Goal: Transaction & Acquisition: Purchase product/service

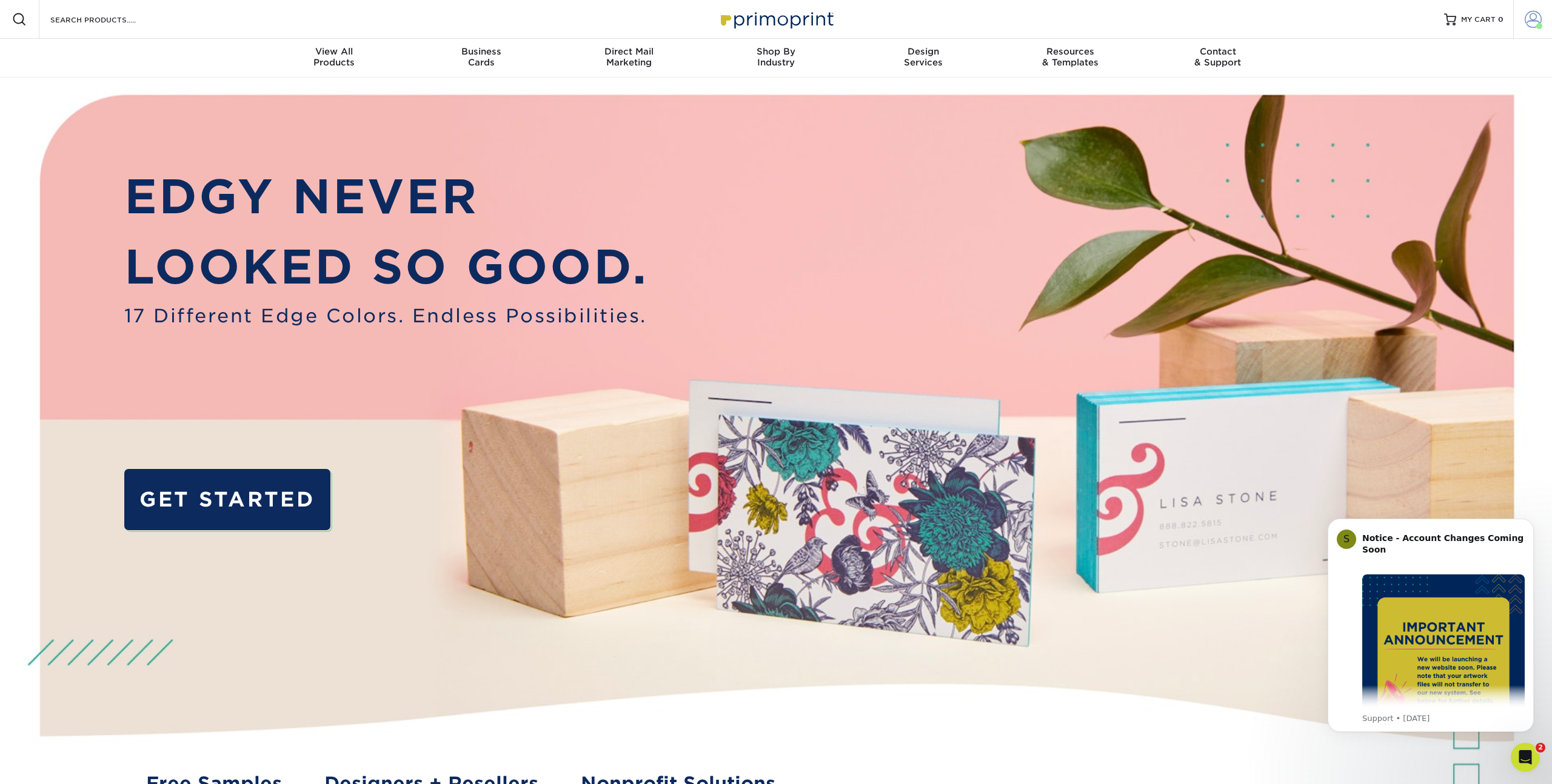
click at [1539, 21] on span at bounding box center [1533, 20] width 17 height 17
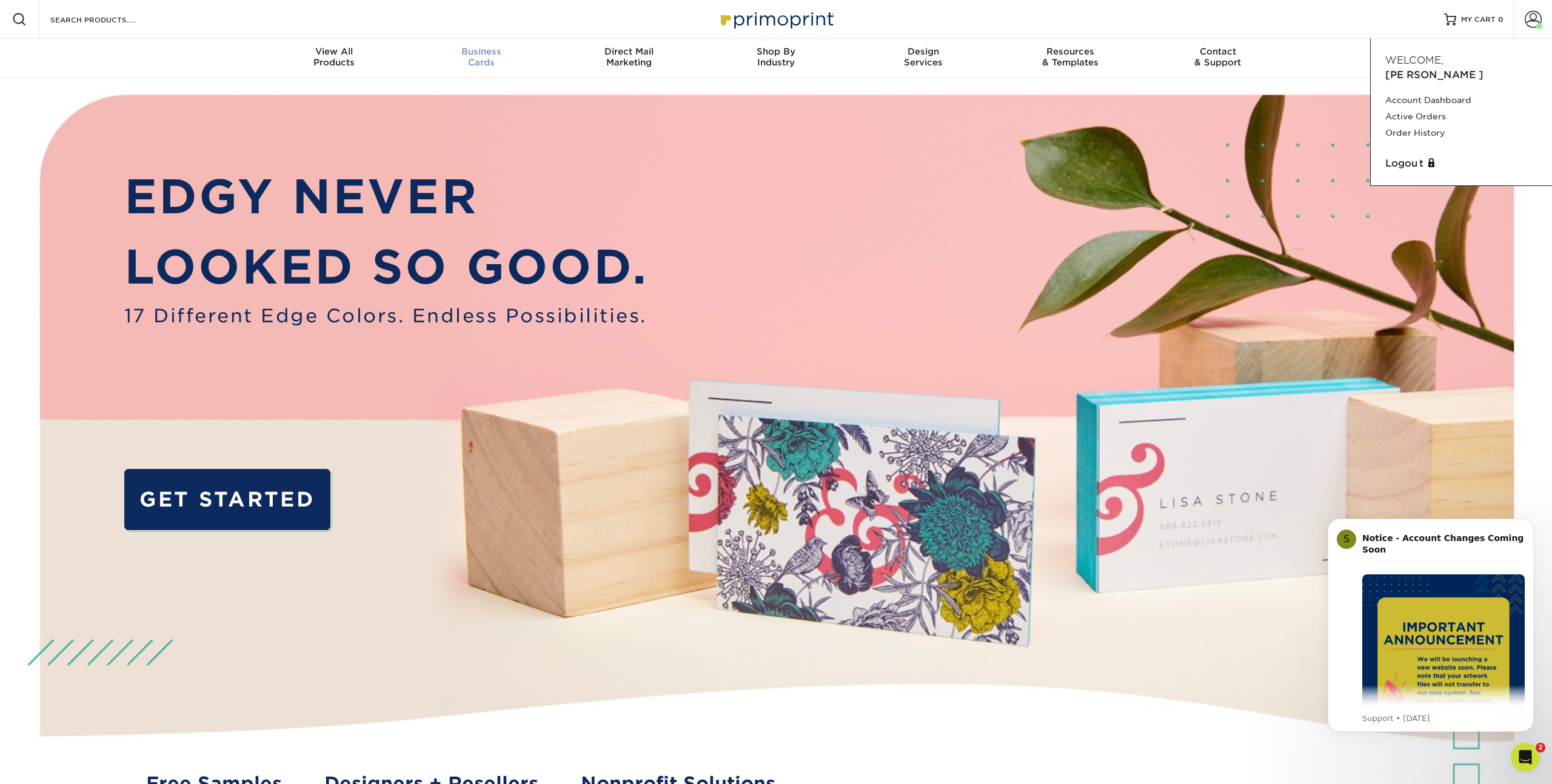
click at [476, 54] on span "Business" at bounding box center [482, 51] width 148 height 11
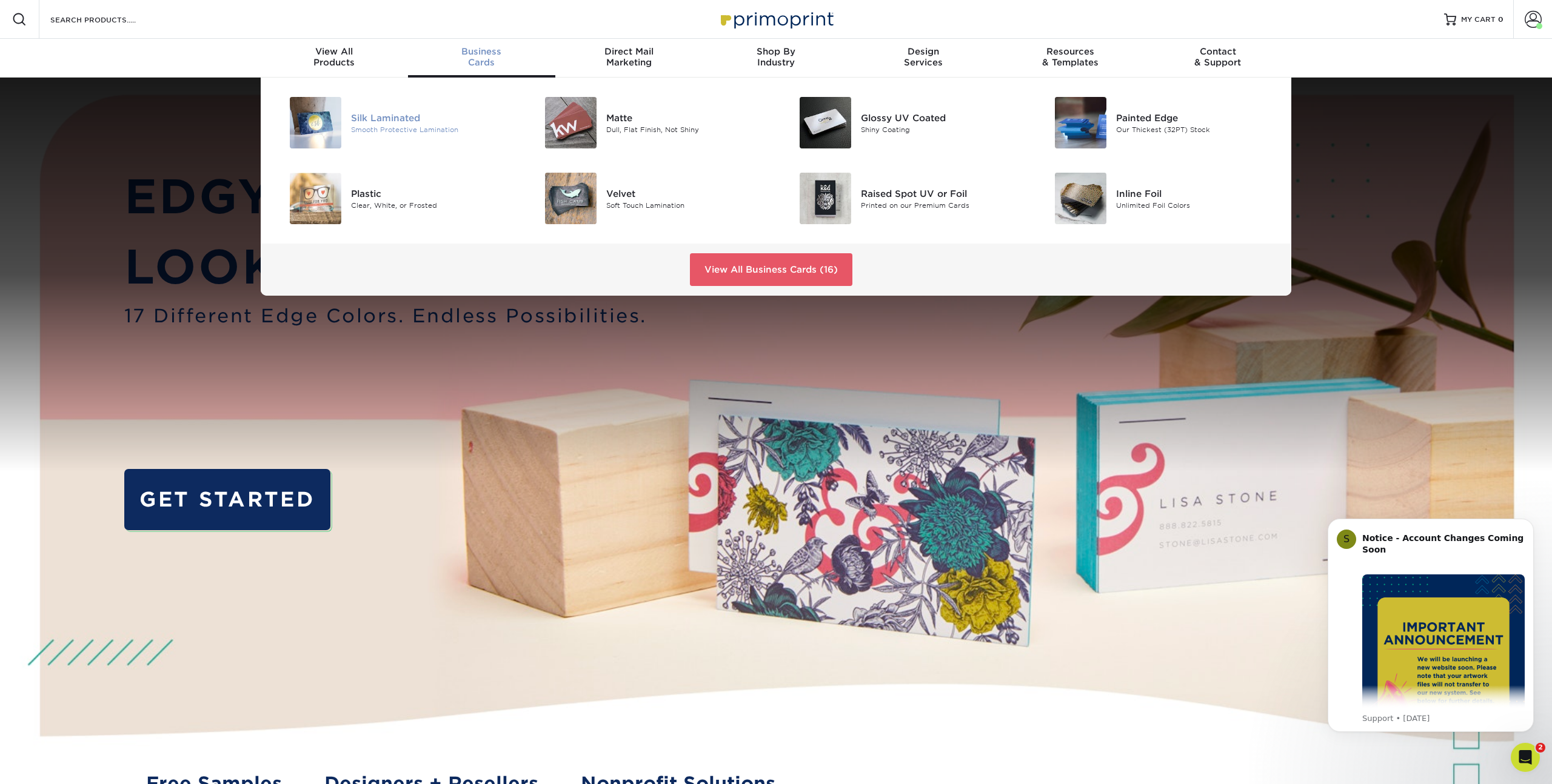
click at [378, 134] on div "Smooth Protective Lamination" at bounding box center [431, 129] width 160 height 11
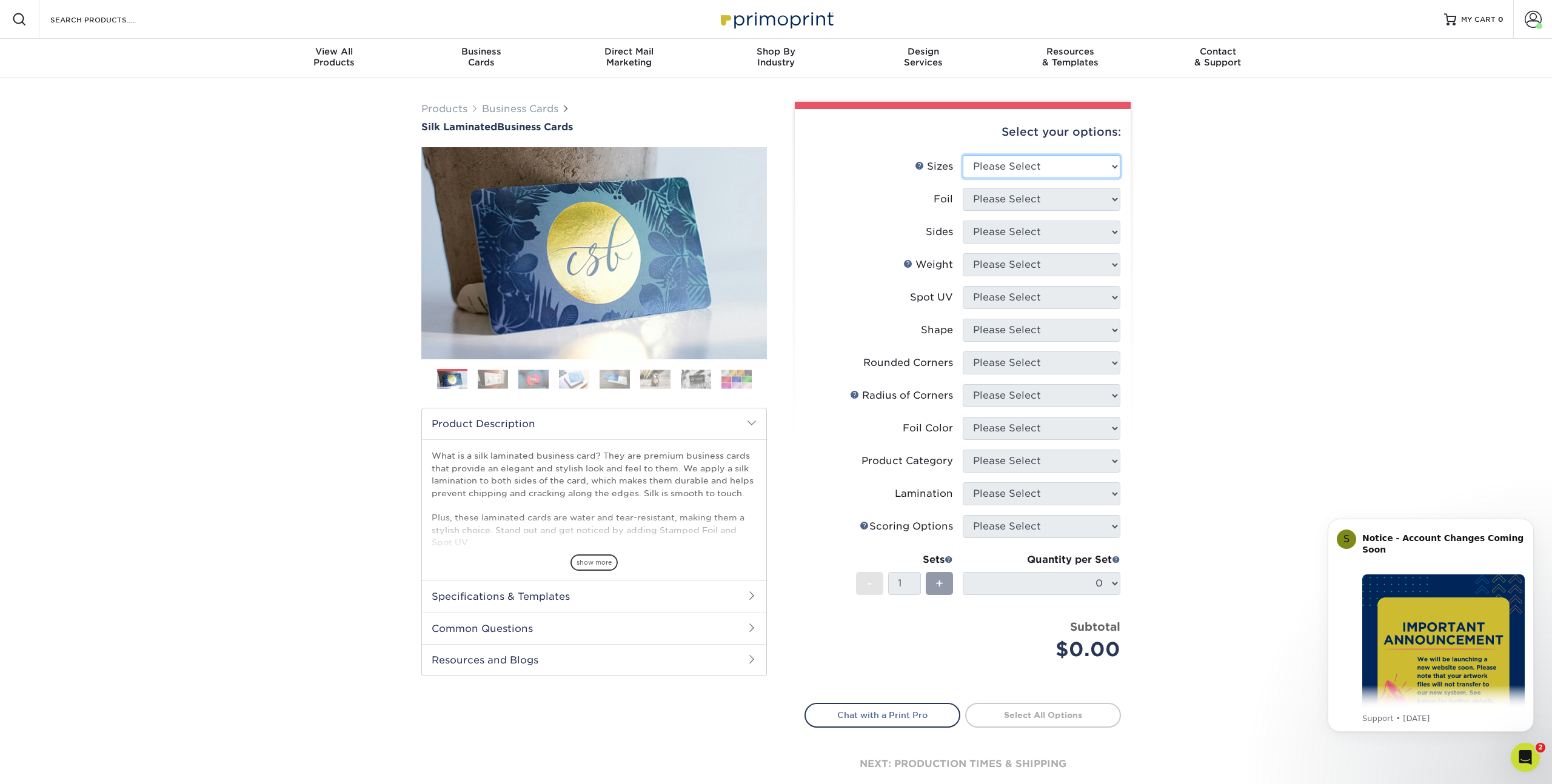
click at [1001, 178] on select "Please Select 1.5" x 3.5" - Mini 1.75" x 3.5" - Mini 2" x 2" - Square 2" x 3" -…" at bounding box center [1041, 166] width 157 height 23
select select "2.00x3.50"
click at [963, 155] on select "Please Select 1.5" x 3.5" - Mini 1.75" x 3.5" - Mini 2" x 2" - Square 2" x 3" -…" at bounding box center [1041, 166] width 157 height 23
click at [1006, 208] on select "Please Select Yes No" at bounding box center [1041, 199] width 157 height 23
select select "0"
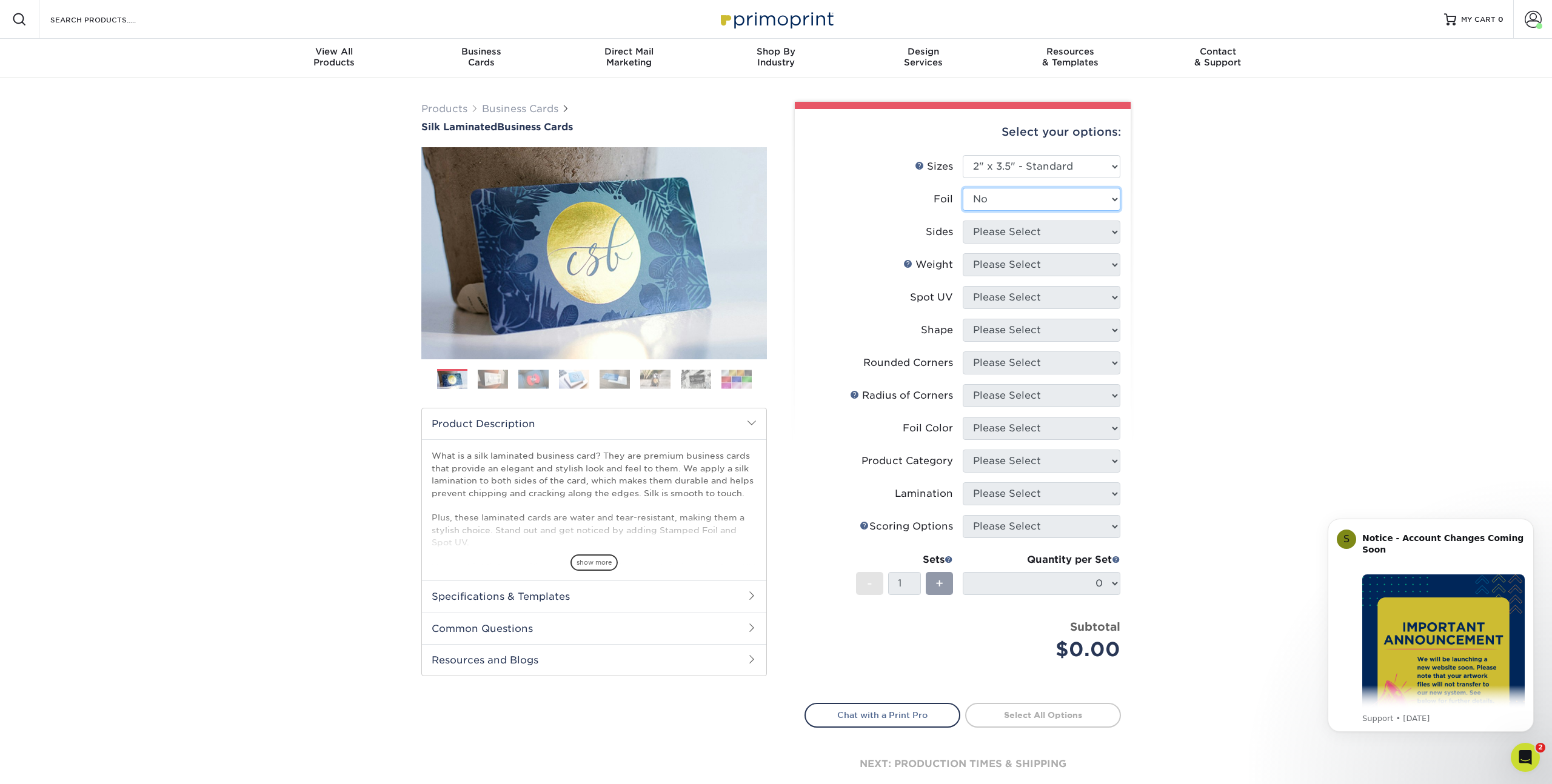
click at [963, 188] on select "Please Select Yes No" at bounding box center [1041, 199] width 157 height 23
click at [1003, 233] on select "Please Select Print Both Sides Print Front Only" at bounding box center [1041, 232] width 157 height 23
select select "13abbda7-1d64-4f25-8bb2-c179b224825d"
click at [963, 220] on select "Please Select Print Both Sides Print Front Only" at bounding box center [1041, 232] width 157 height 23
click at [998, 263] on select "Please Select 16PT" at bounding box center [1041, 265] width 157 height 23
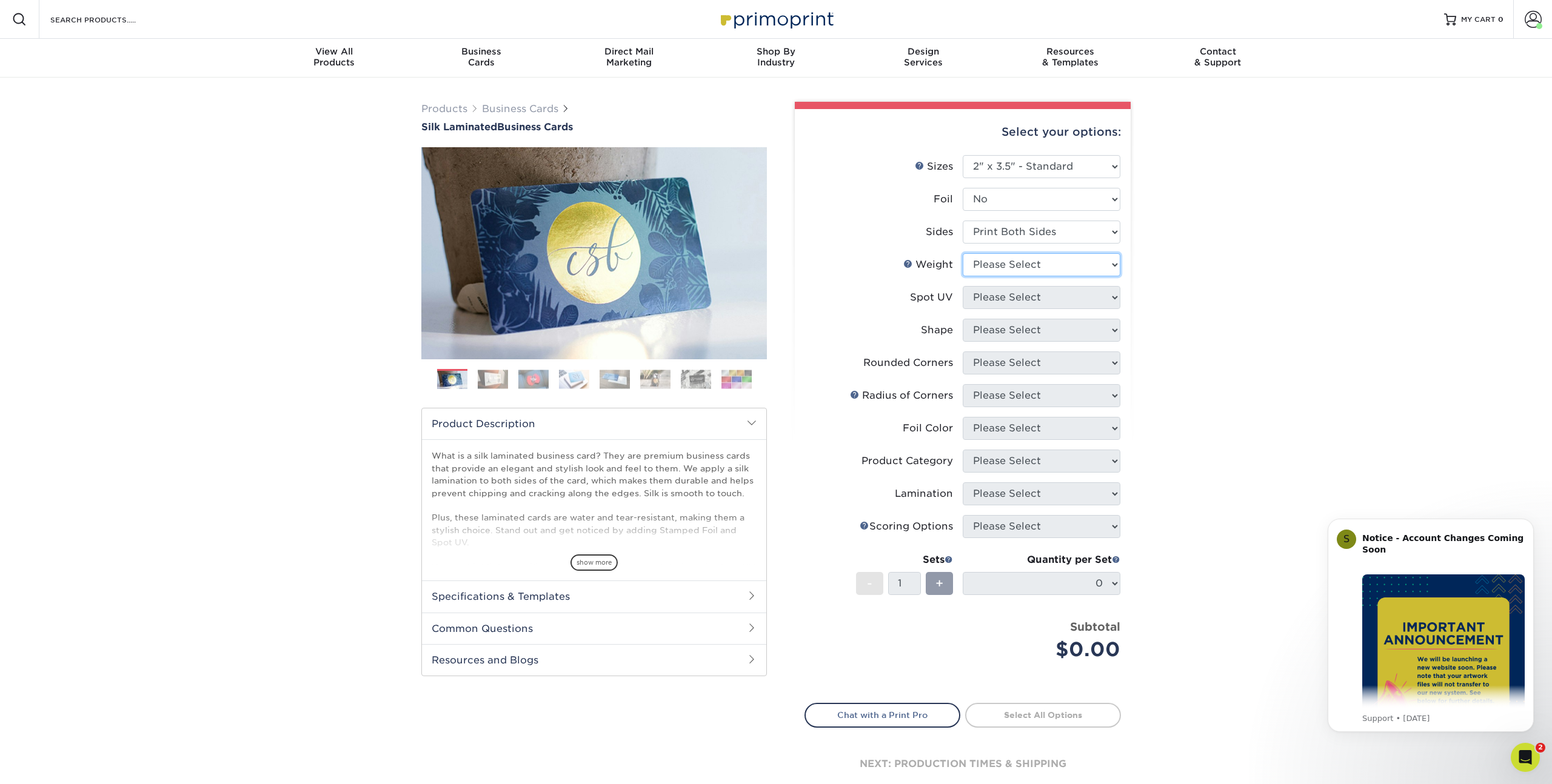
select select "16PT"
click at [963, 254] on select "Please Select 16PT" at bounding box center [1041, 265] width 157 height 23
click at [994, 291] on select "Please Select No Spot UV Front and Back (Both Sides) Front Only Back Only" at bounding box center [1041, 297] width 157 height 23
select select "0"
click at [963, 286] on select "Please Select No Spot UV Front and Back (Both Sides) Front Only Back Only" at bounding box center [1041, 297] width 157 height 23
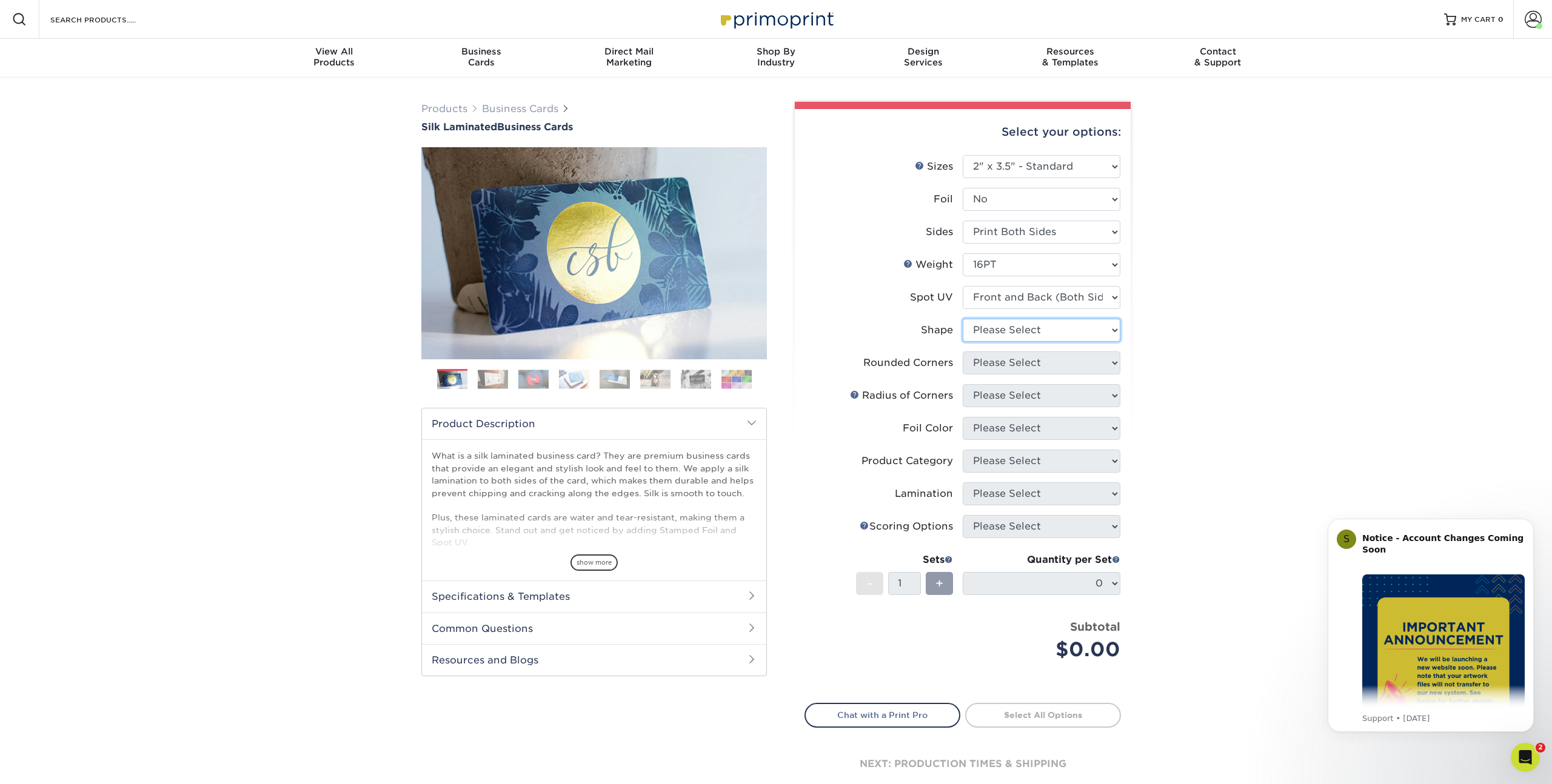
click at [994, 330] on select "Please Select Standard" at bounding box center [1041, 330] width 157 height 23
select select "standard"
click at [963, 319] on select "Please Select Standard" at bounding box center [1041, 330] width 157 height 23
click at [998, 360] on select "Please Select Yes - Round 2 Corners Yes - Round 4 Corners No" at bounding box center [1041, 363] width 157 height 23
select select "0"
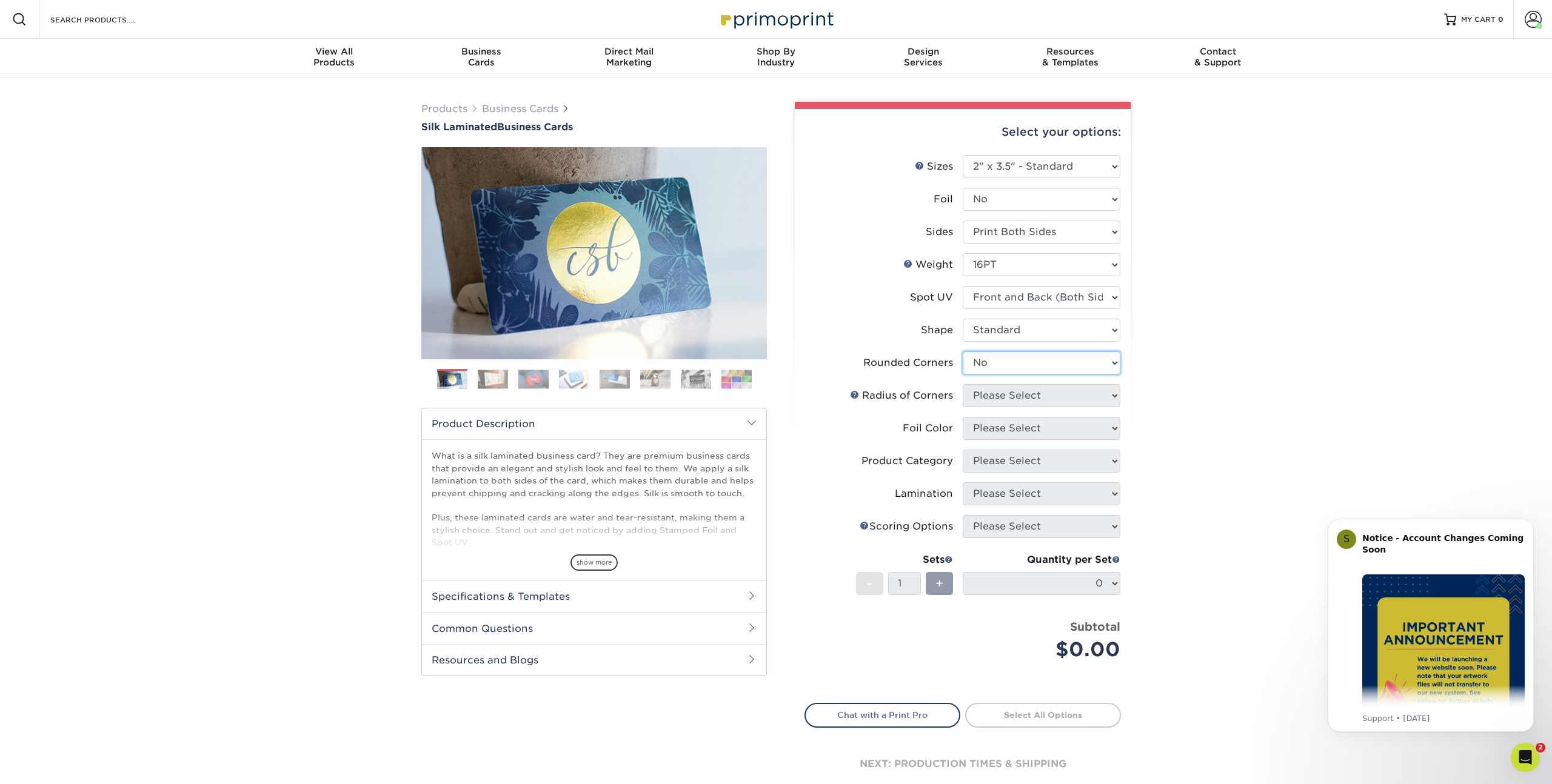
click at [963, 351] on select "Please Select Yes - Round 2 Corners Yes - Round 4 Corners No" at bounding box center [1041, 363] width 157 height 23
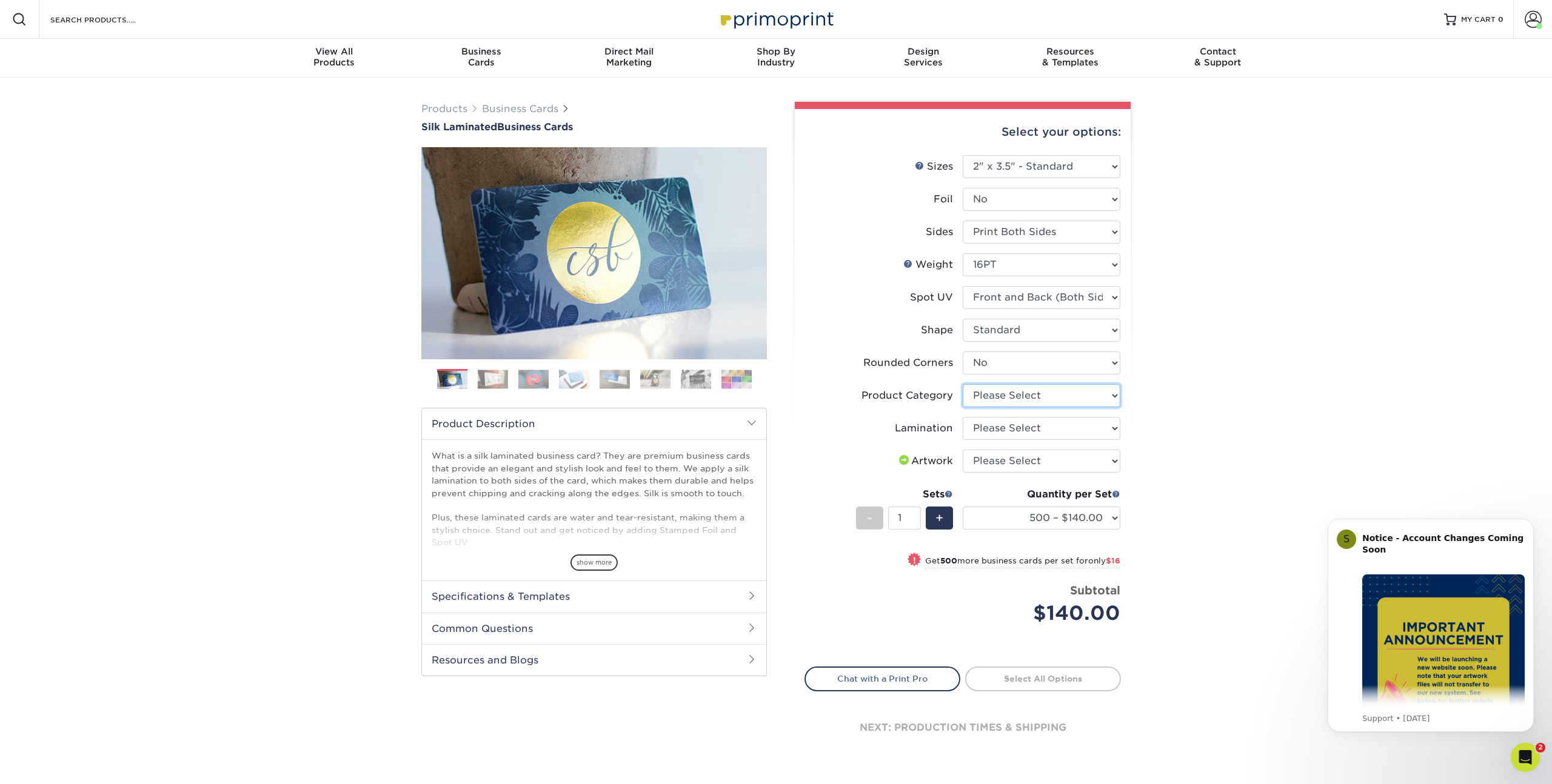
click at [1001, 400] on select "Please Select Business Cards" at bounding box center [1041, 396] width 157 height 23
click at [963, 384] on select "Please Select Business Cards" at bounding box center [1041, 396] width 157 height 23
click at [1002, 397] on select "Please Select Business Cards" at bounding box center [1041, 396] width 157 height 23
select select "3b5148f1-0588-4f88-a218-97bcfdce65c1"
click at [963, 384] on select "Please Select Business Cards" at bounding box center [1041, 396] width 157 height 23
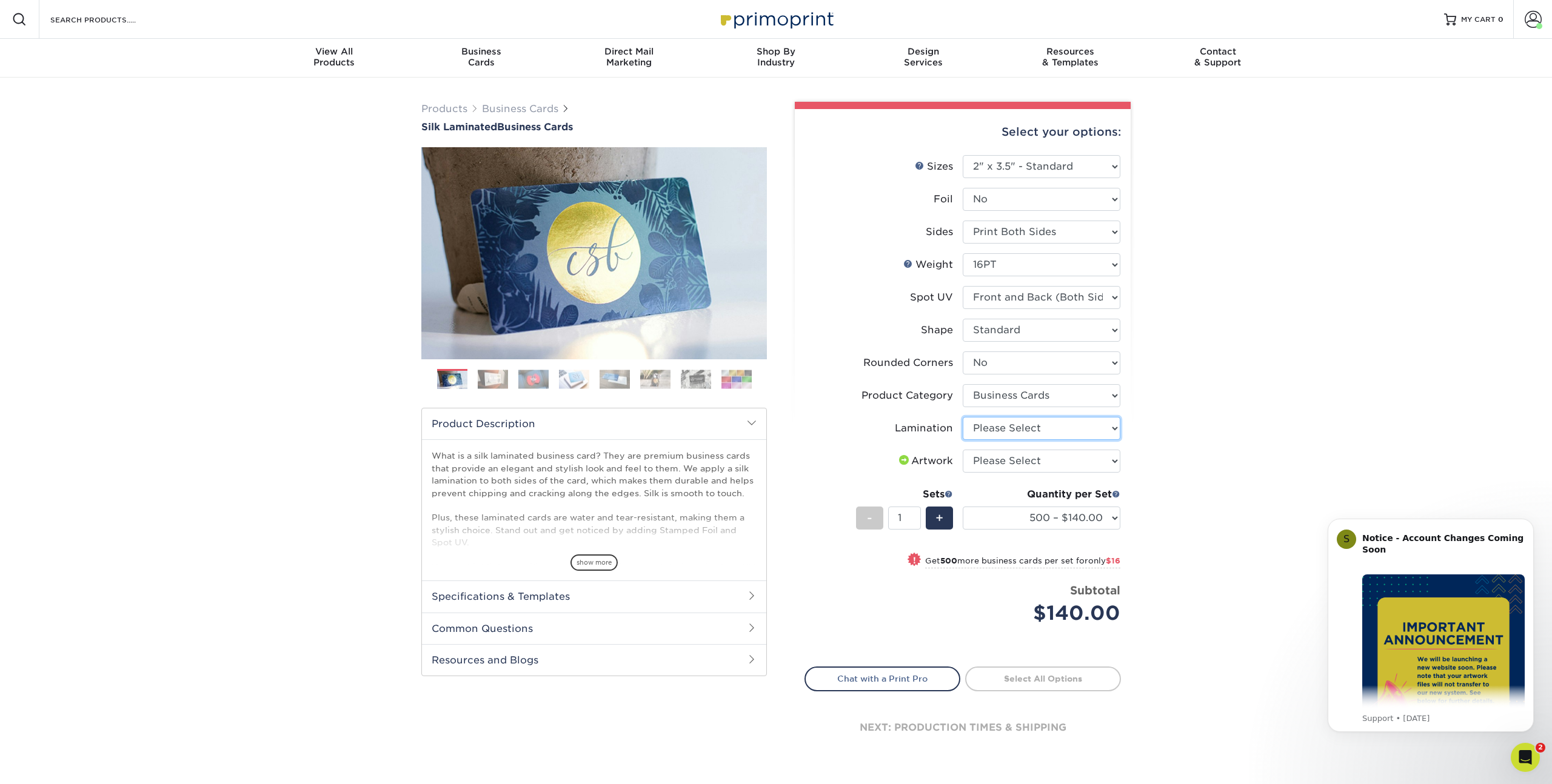
click at [996, 424] on select "Please Select Silk" at bounding box center [1041, 428] width 157 height 23
select select "ccacb42f-45f7-42d3-bbd3-7c8421cf37f0"
click at [963, 417] on select "Please Select Silk" at bounding box center [1041, 428] width 157 height 23
click at [1003, 457] on select "Please Select I will upload files I need a design - $100" at bounding box center [1041, 461] width 157 height 23
select select "upload"
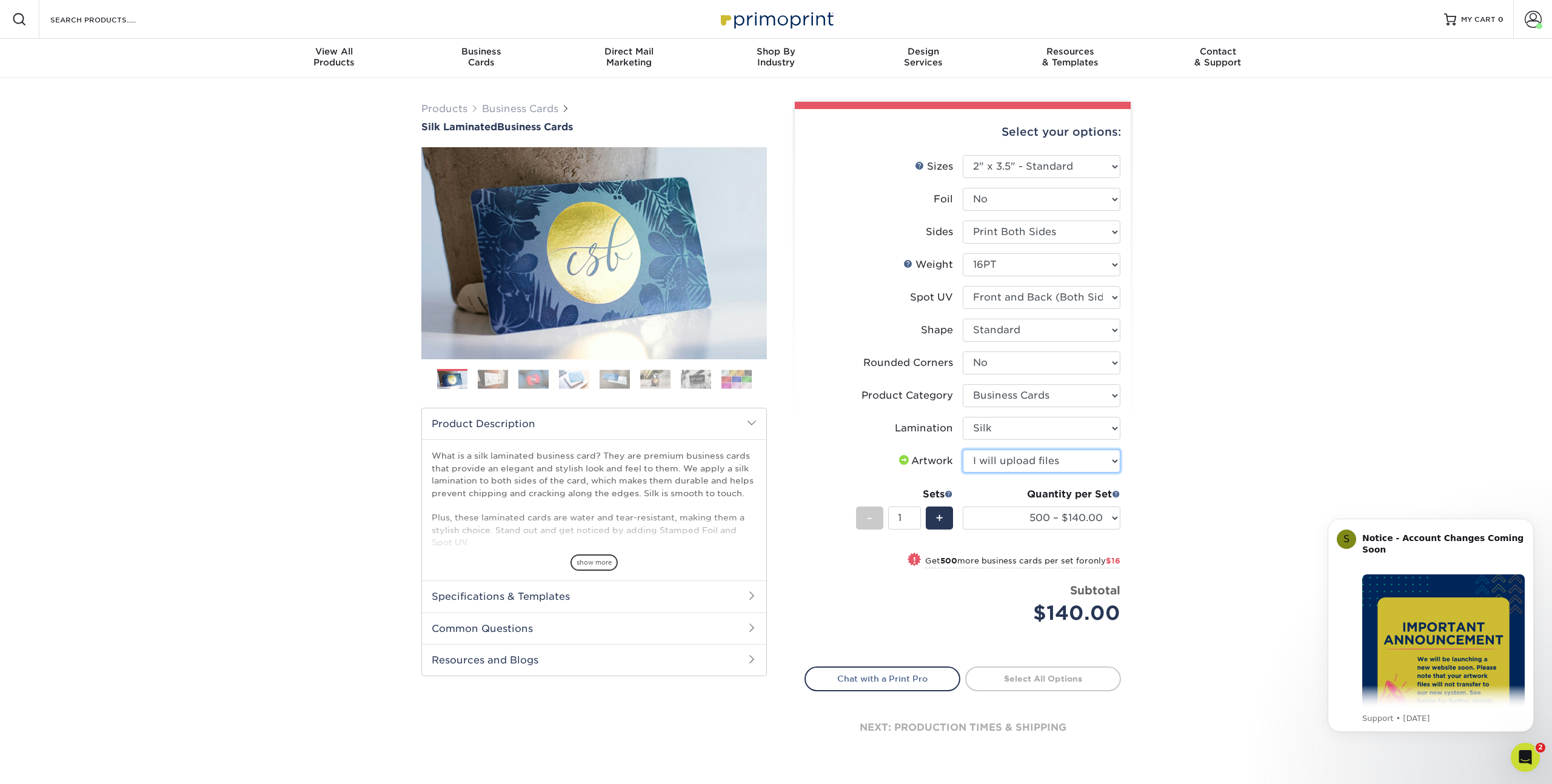
click at [963, 450] on select "Please Select I will upload files I need a design - $100" at bounding box center [1041, 461] width 157 height 23
click at [1048, 674] on link "Proceed to Shipping" at bounding box center [1042, 677] width 156 height 22
type input "Set 1"
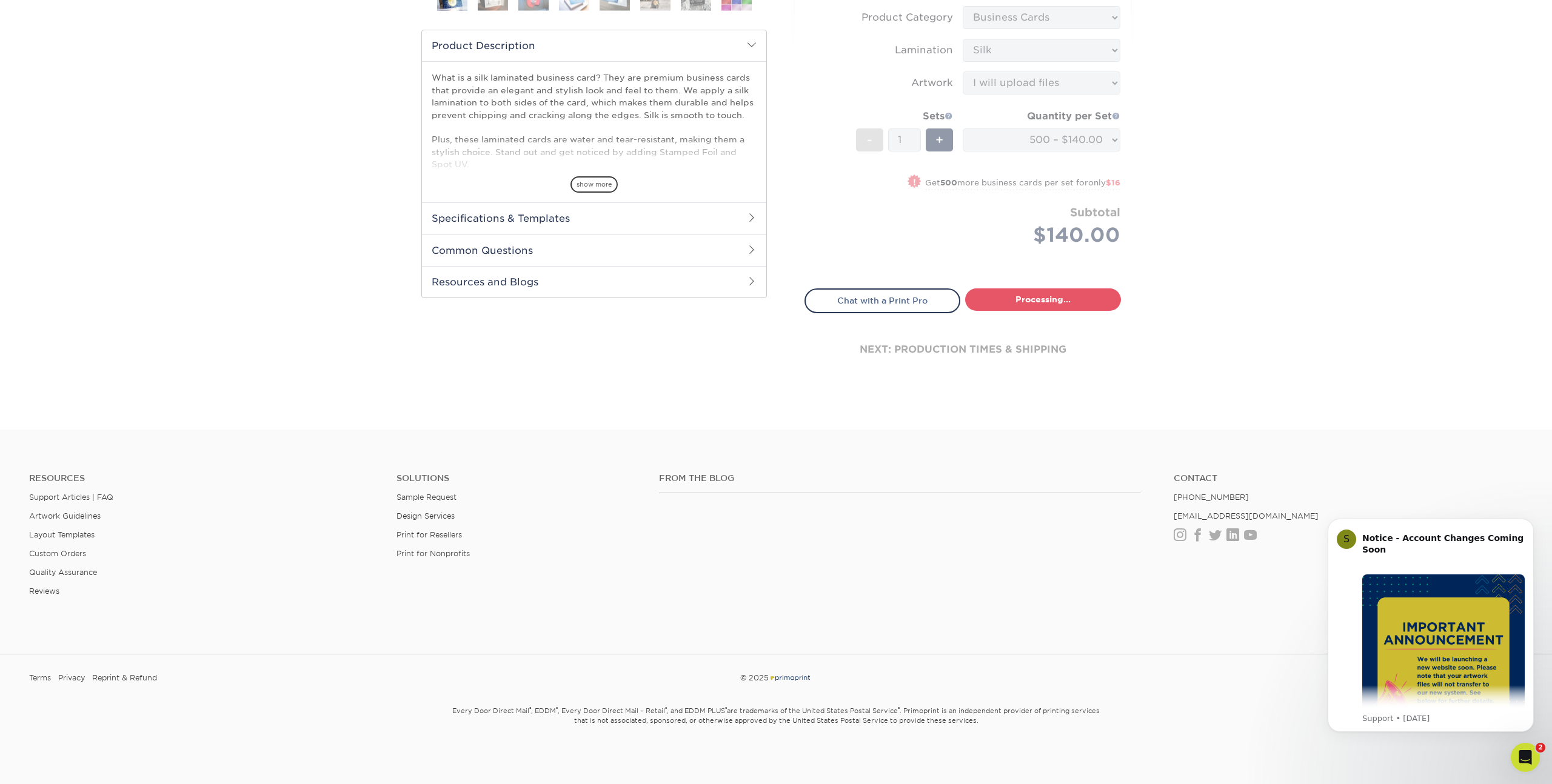
select select "a02e7c76-bdf4-4cc9-8b1d-1aa03151ab1e"
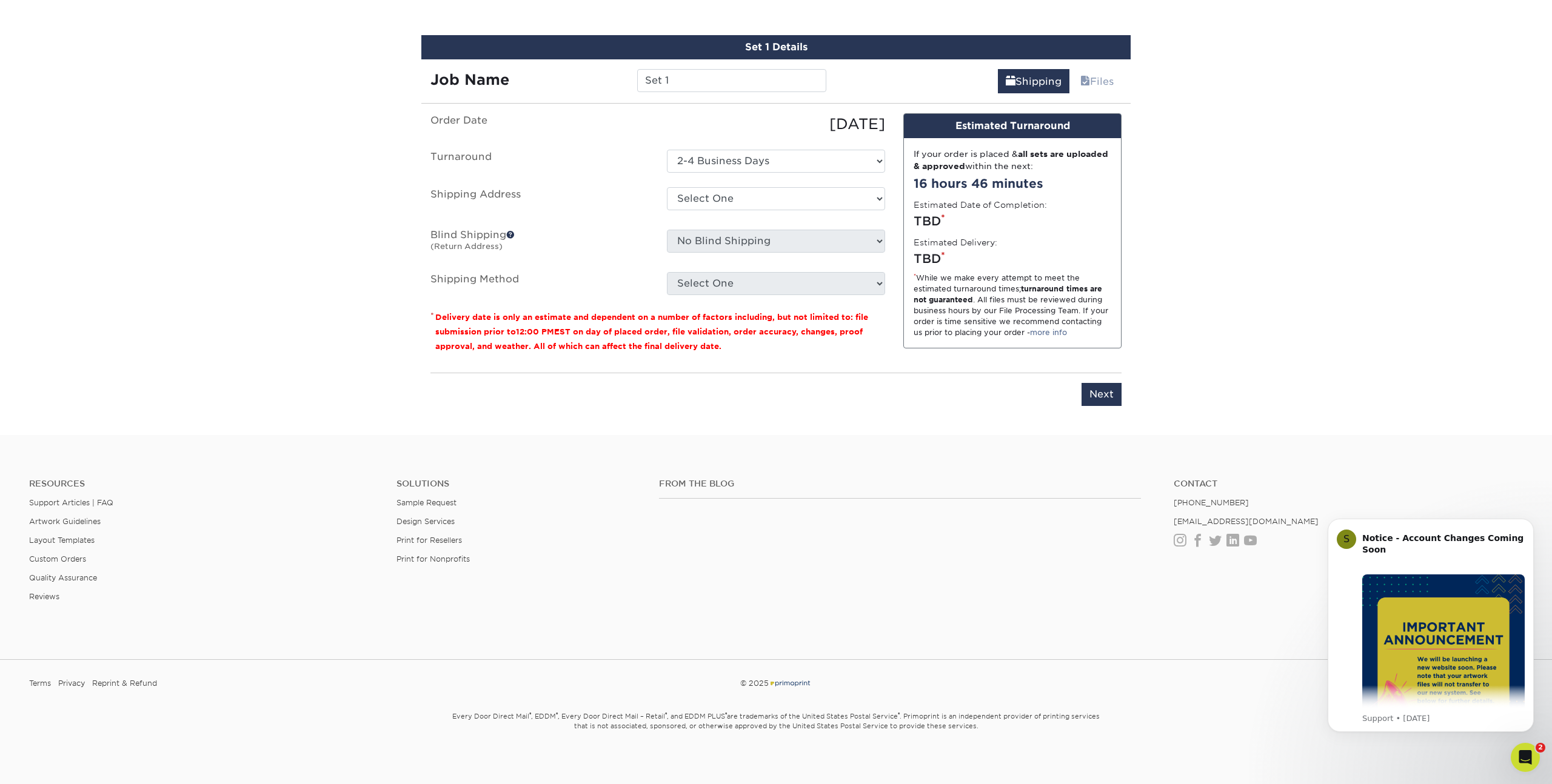
scroll to position [700, 0]
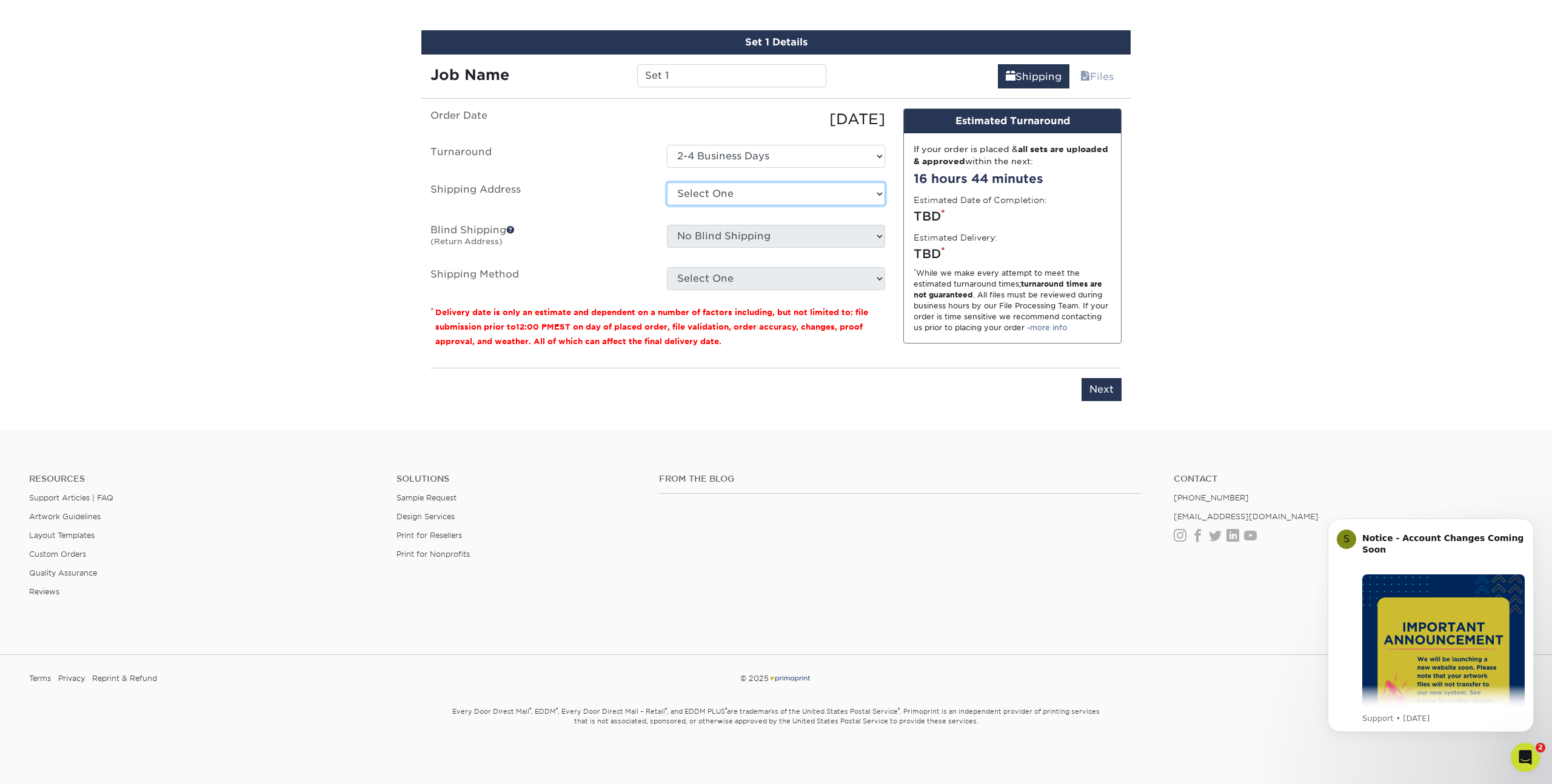
click at [727, 197] on select "Select One Aaron Nuffer Cards Amy Ma Business Cards Ashley Bradarich Brian Stoo…" at bounding box center [776, 193] width 218 height 23
select select "230190"
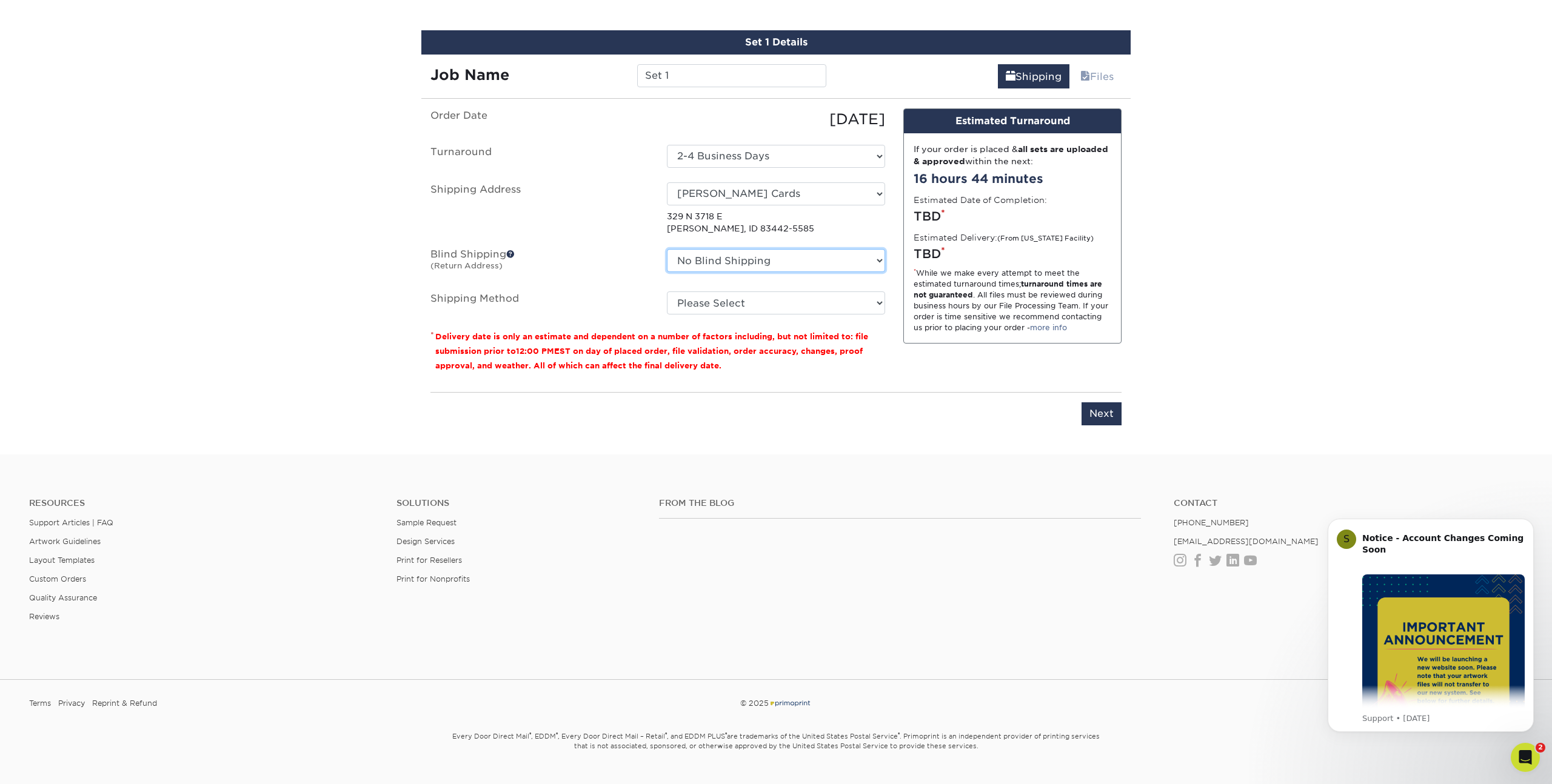
click at [718, 257] on select "No Blind Shipping Aaron Nuffer Cards Amy Ma Business Cards Ashley Bradarich Bri…" at bounding box center [776, 260] width 218 height 23
click at [667, 249] on select "No Blind Shipping Aaron Nuffer Cards Amy Ma Business Cards Ashley Bradarich Bri…" at bounding box center [776, 260] width 218 height 23
click at [718, 259] on select "No Blind Shipping Aaron Nuffer Cards Amy Ma Business Cards Ashley Bradarich Bri…" at bounding box center [776, 260] width 218 height 23
click at [722, 295] on select "Please Select Ground Shipping (+$8.96) 3 Day Shipping Service (+$24.92) 2 Day A…" at bounding box center [776, 302] width 218 height 23
select select "03"
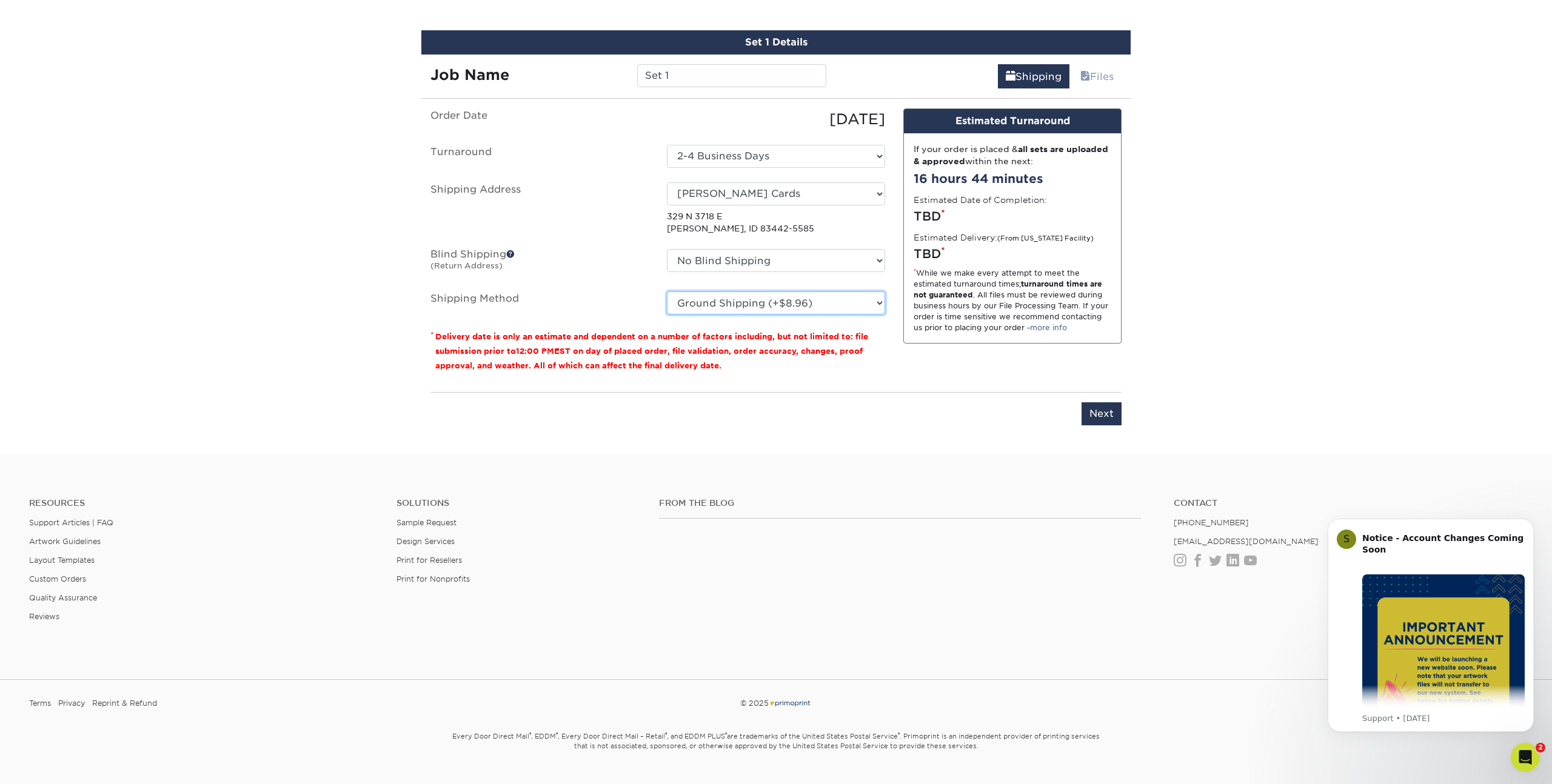
click at [667, 291] on select "Please Select Ground Shipping (+$8.96) 3 Day Shipping Service (+$24.92) 2 Day A…" at bounding box center [776, 302] width 218 height 23
click at [1101, 412] on input "Next" at bounding box center [1101, 414] width 40 height 23
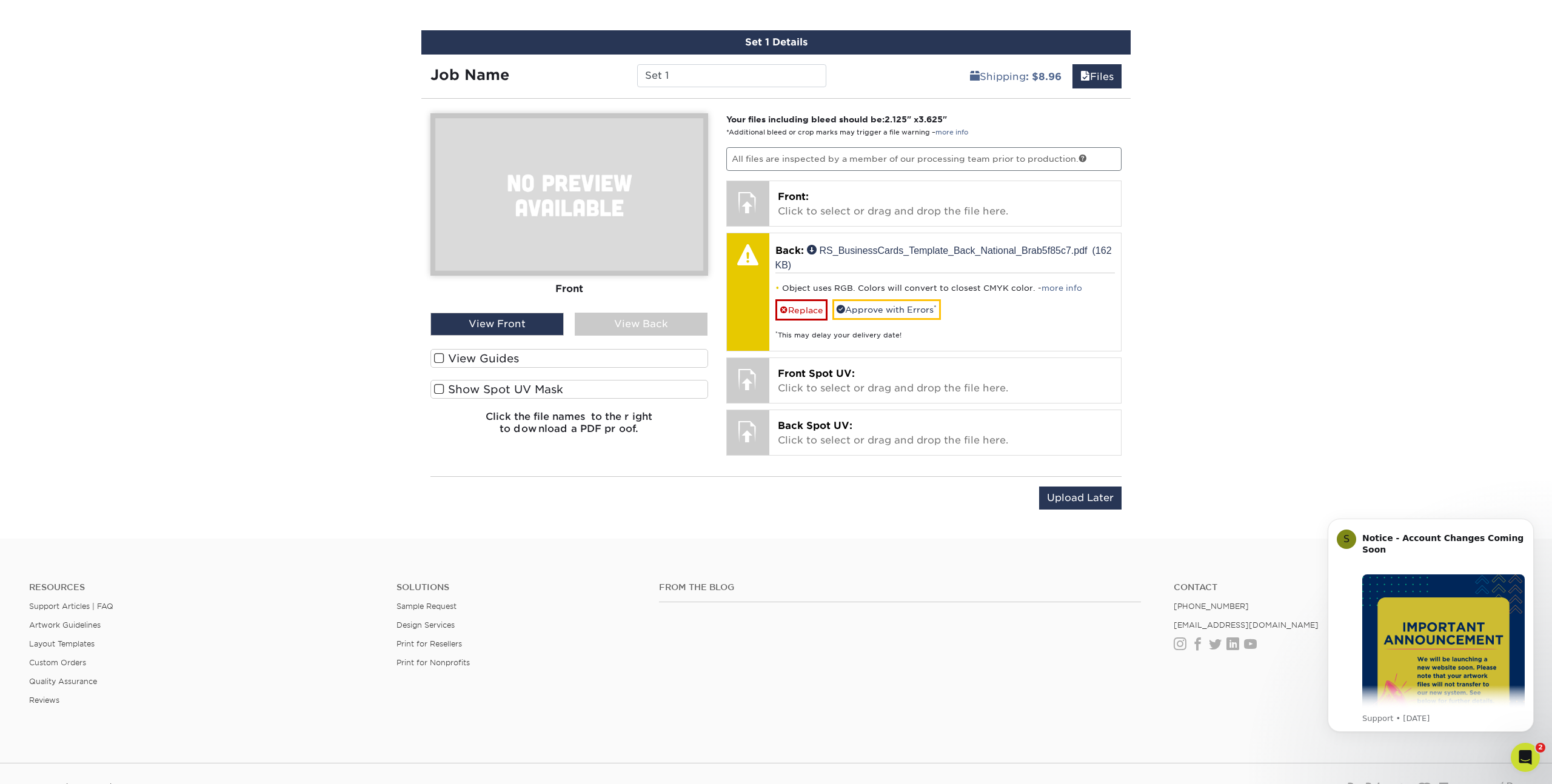
click at [476, 362] on label "View Guides" at bounding box center [569, 358] width 278 height 19
click at [0, 0] on input "View Guides" at bounding box center [0, 0] width 0 height 0
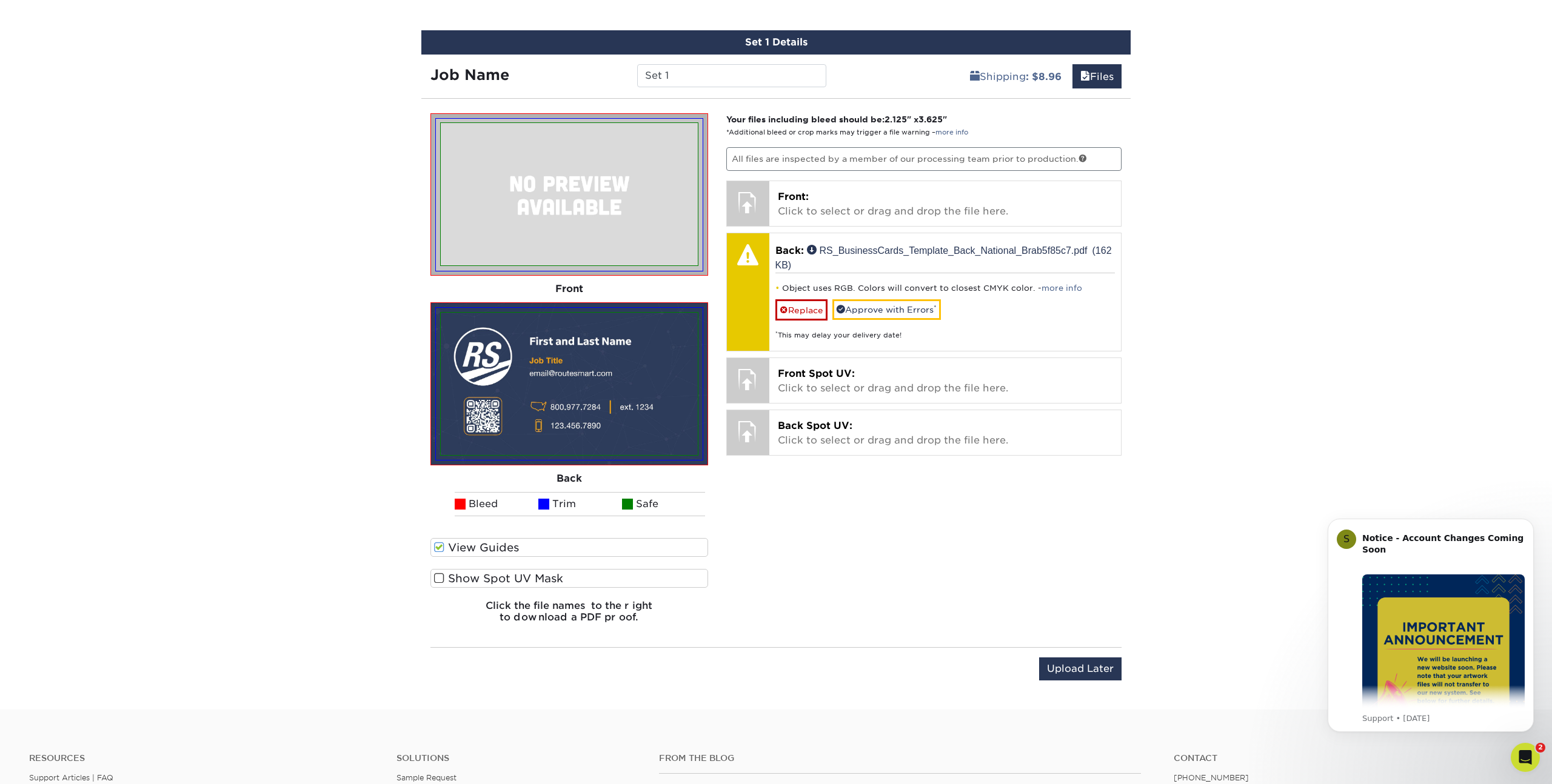
click at [438, 577] on span at bounding box center [440, 578] width 11 height 11
click at [0, 0] on input "Show Spot UV Mask" at bounding box center [0, 0] width 0 height 0
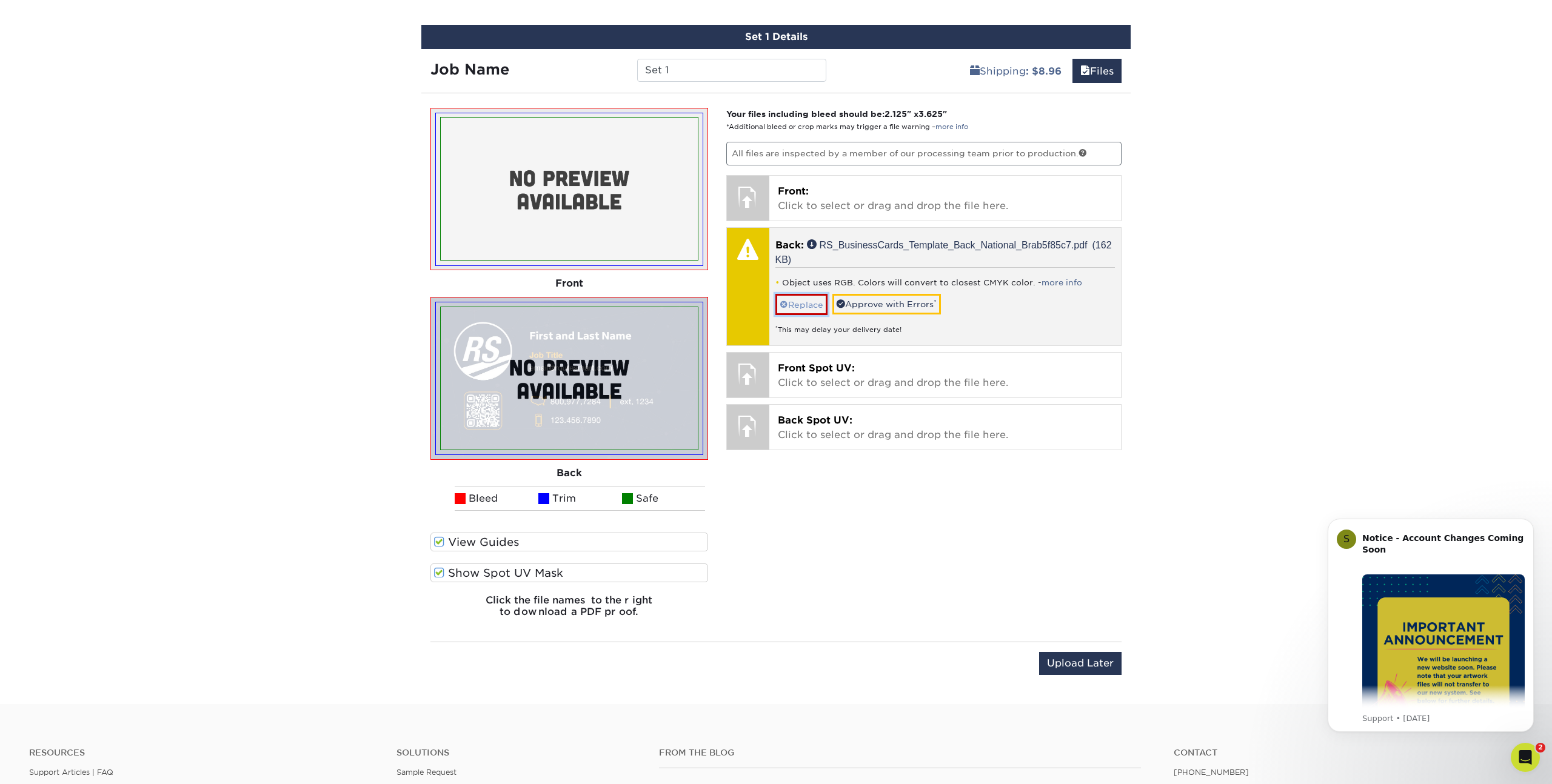
click at [795, 311] on link "Replace" at bounding box center [801, 305] width 52 height 21
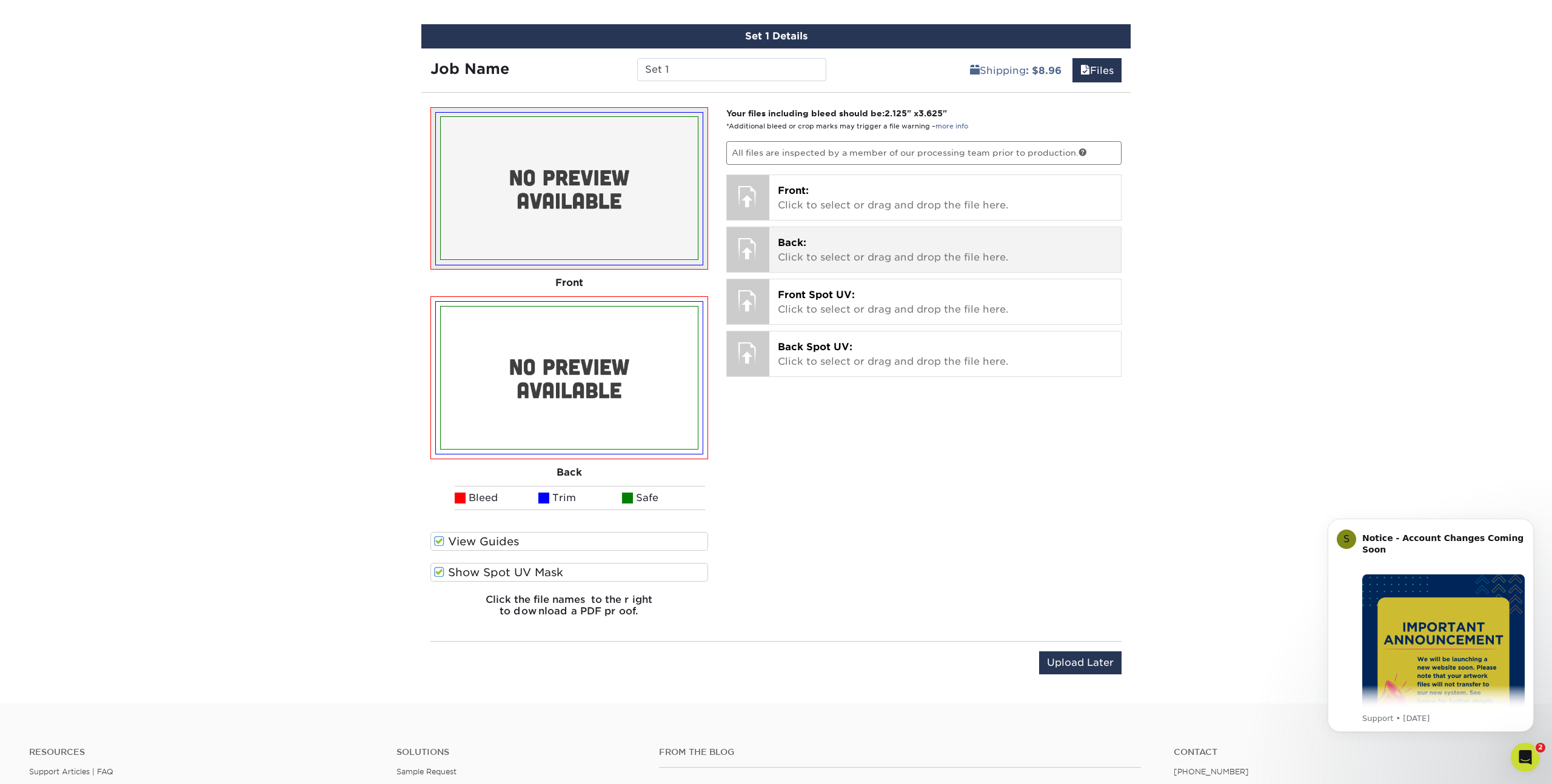
scroll to position [704, 0]
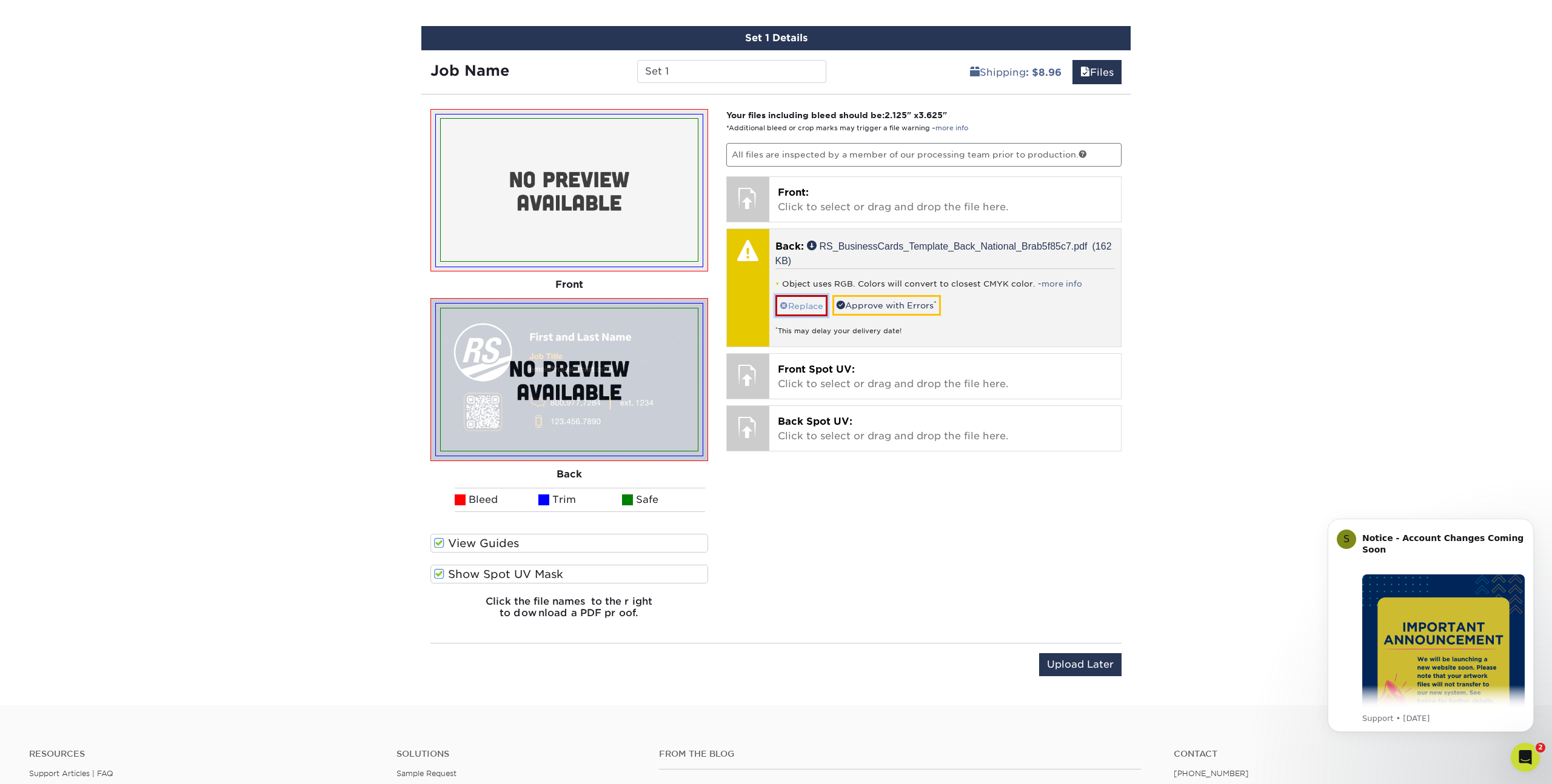
click at [790, 307] on link "Replace" at bounding box center [801, 305] width 52 height 21
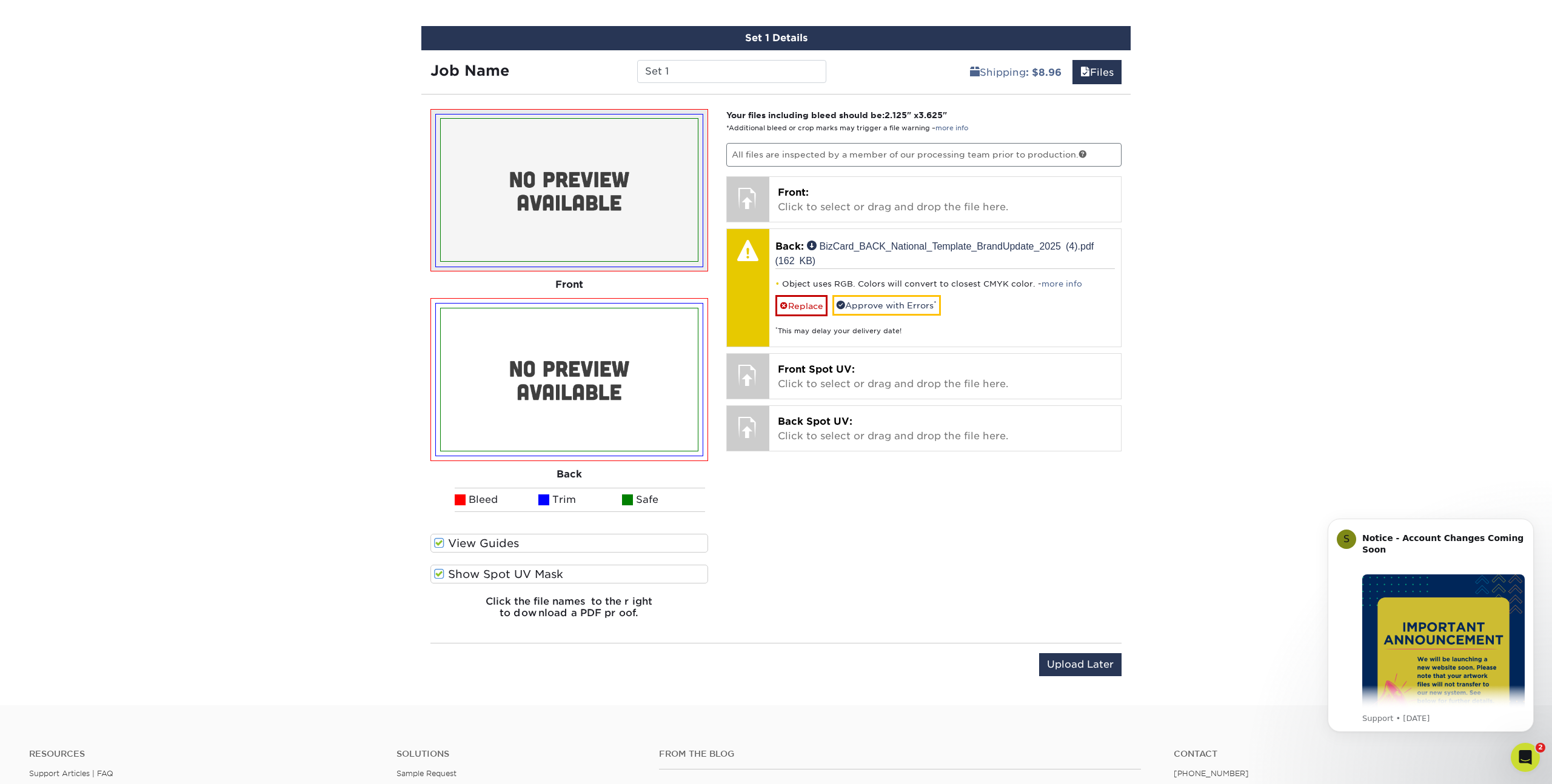
scroll to position [703, 0]
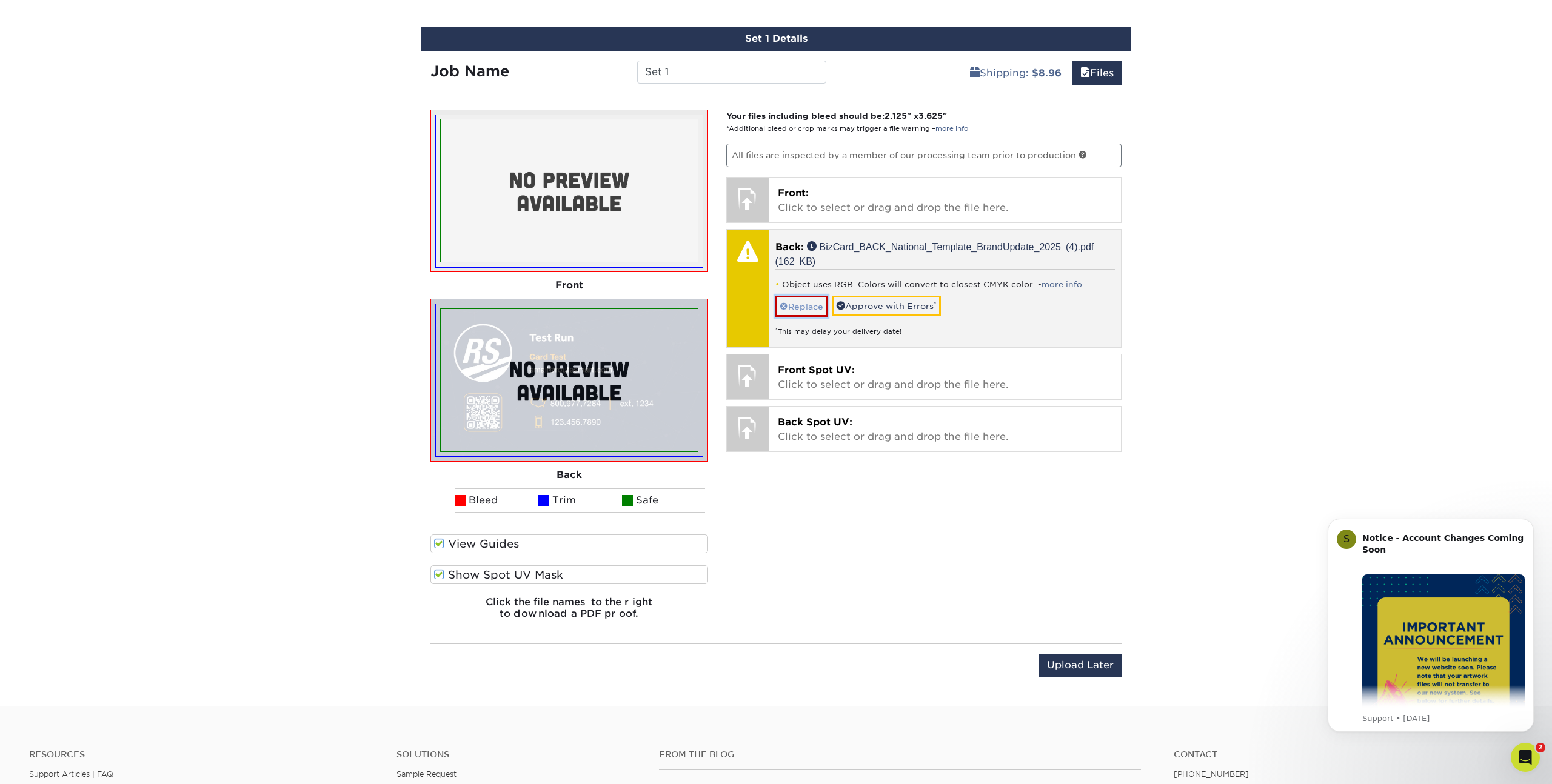
click at [811, 312] on link "Replace" at bounding box center [801, 306] width 52 height 21
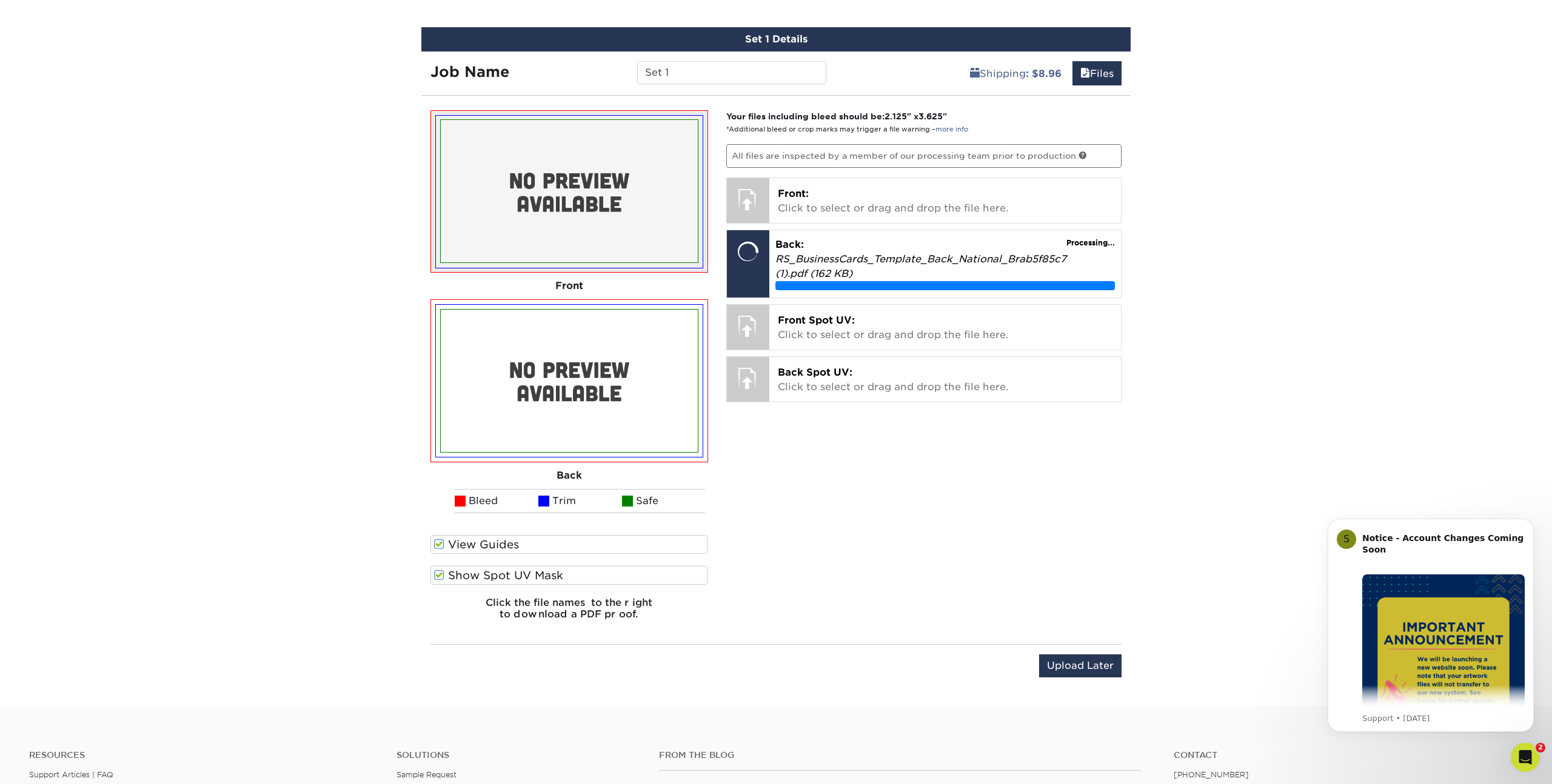
scroll to position [702, 0]
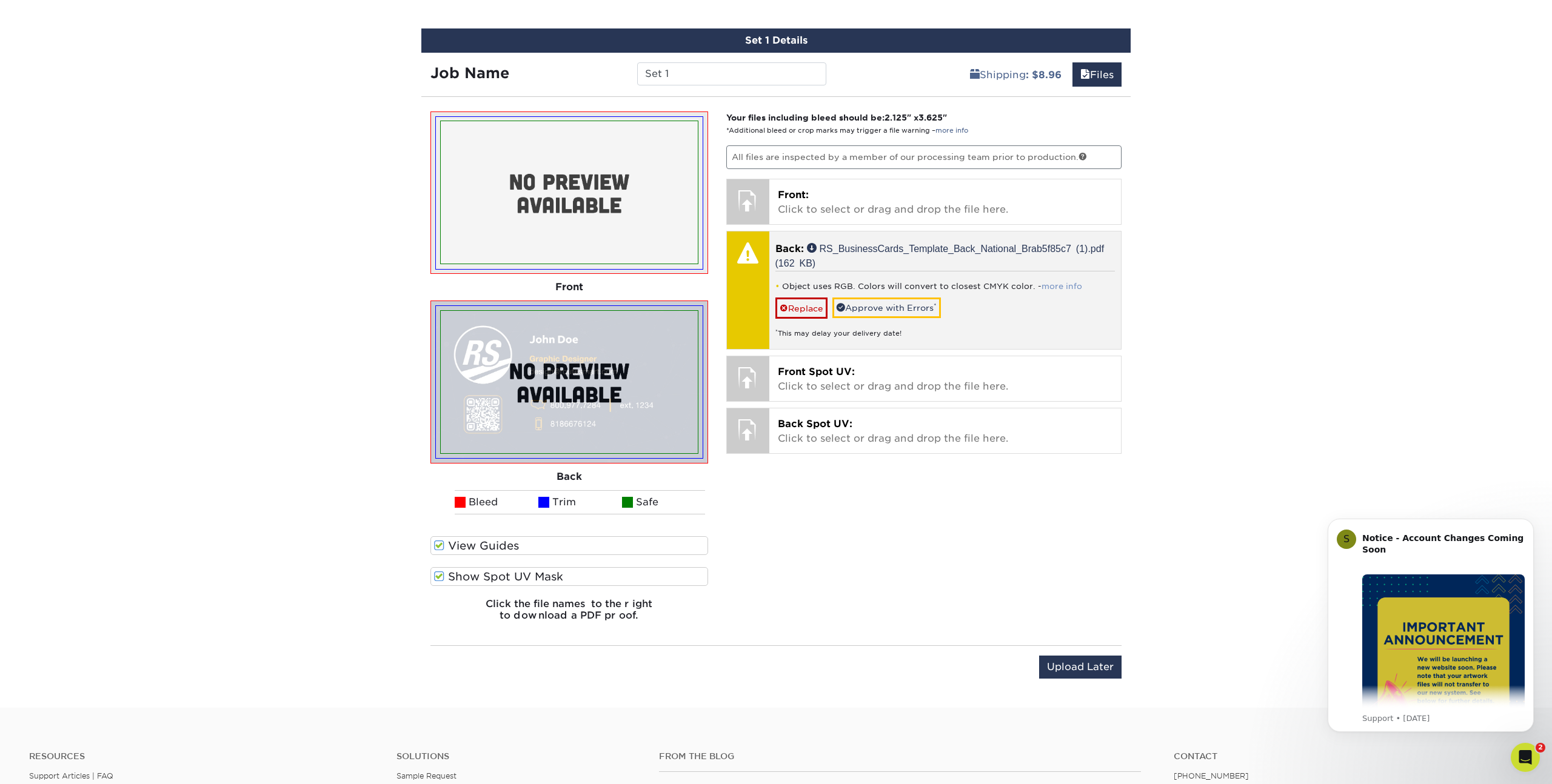
click at [1052, 288] on link "more info" at bounding box center [1062, 287] width 41 height 9
click at [799, 310] on link "Replace" at bounding box center [801, 308] width 52 height 21
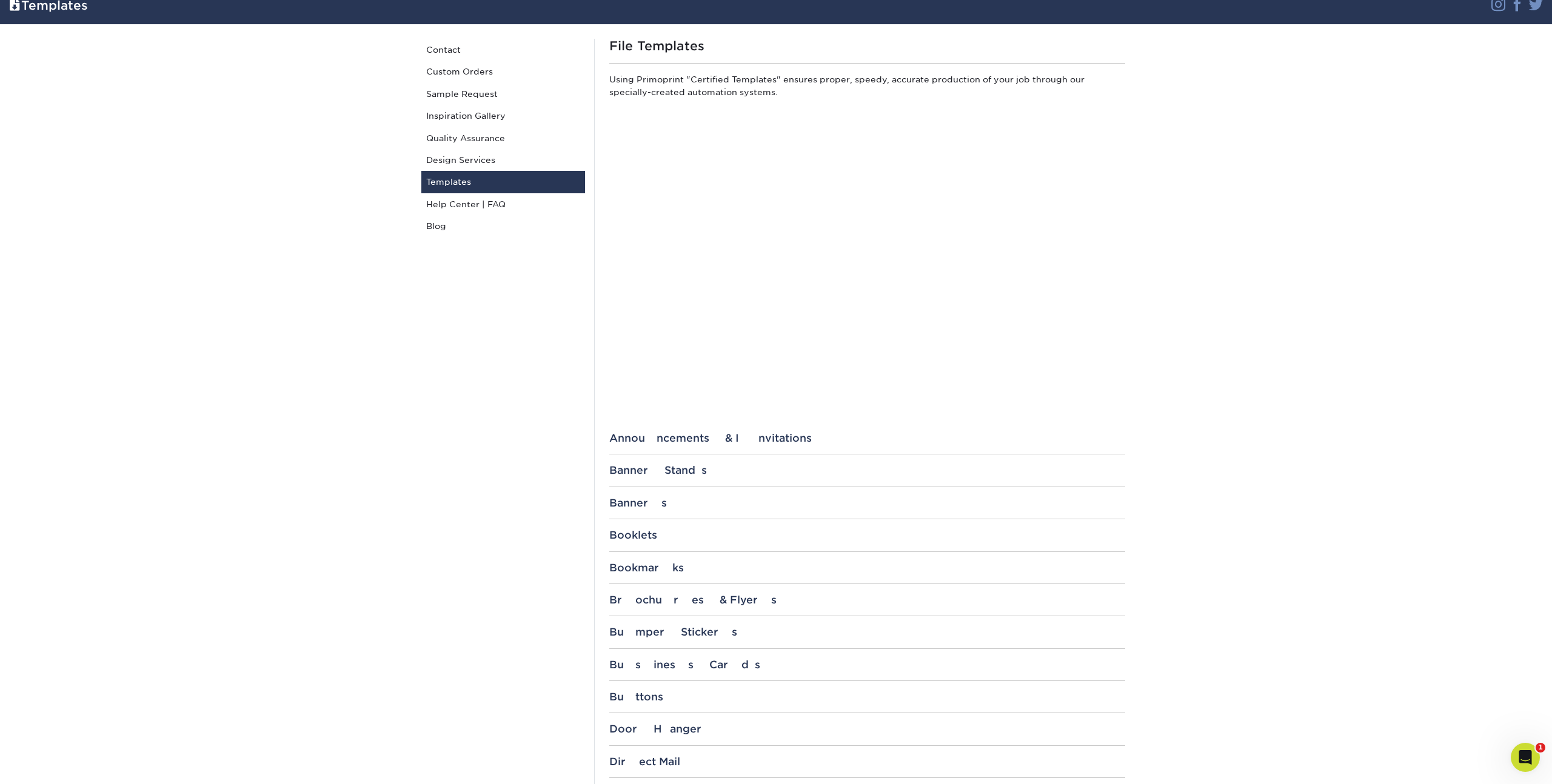
scroll to position [219, 0]
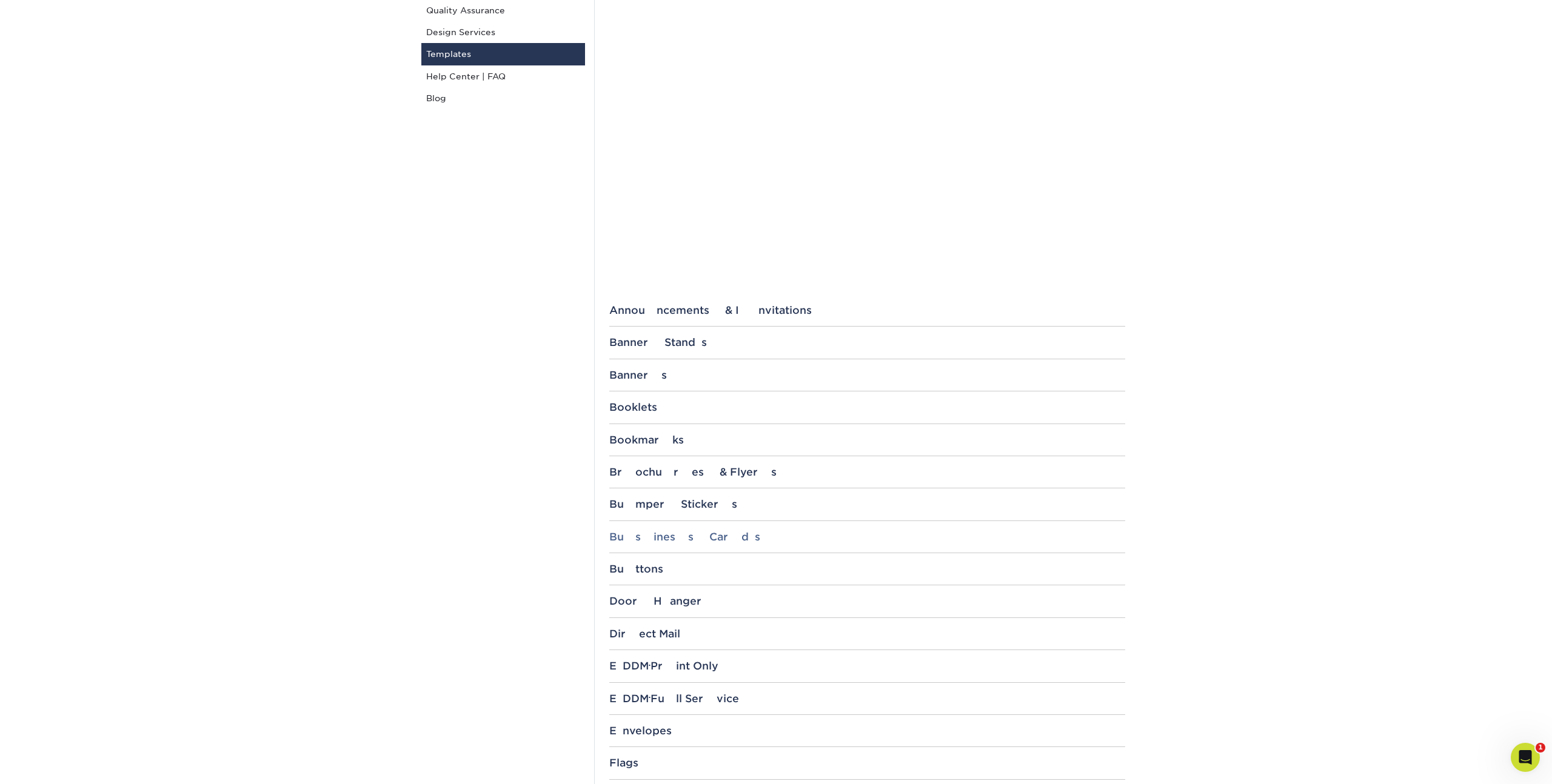
click at [700, 531] on div "Business Cards" at bounding box center [868, 537] width 516 height 12
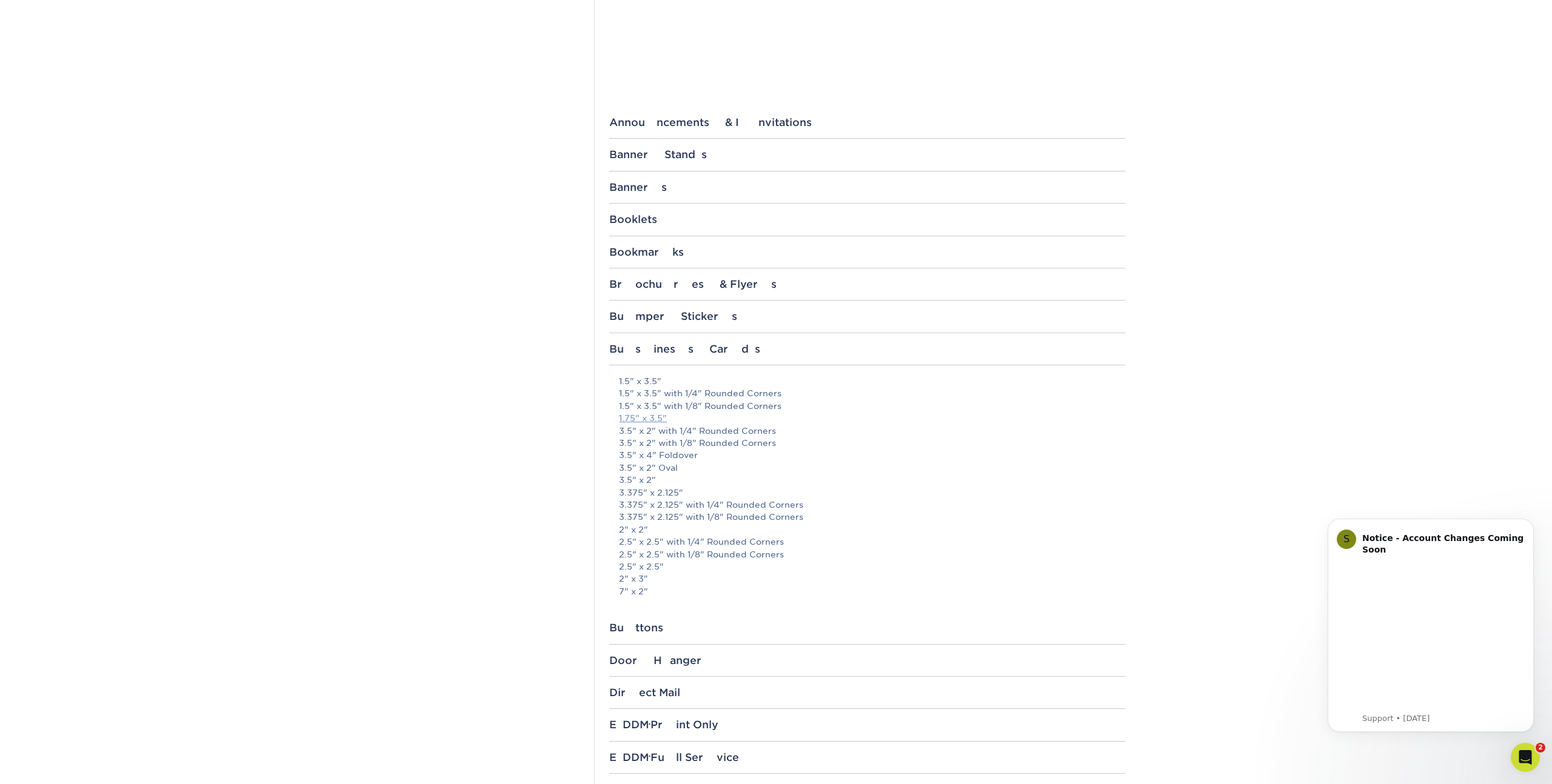
scroll to position [0, 0]
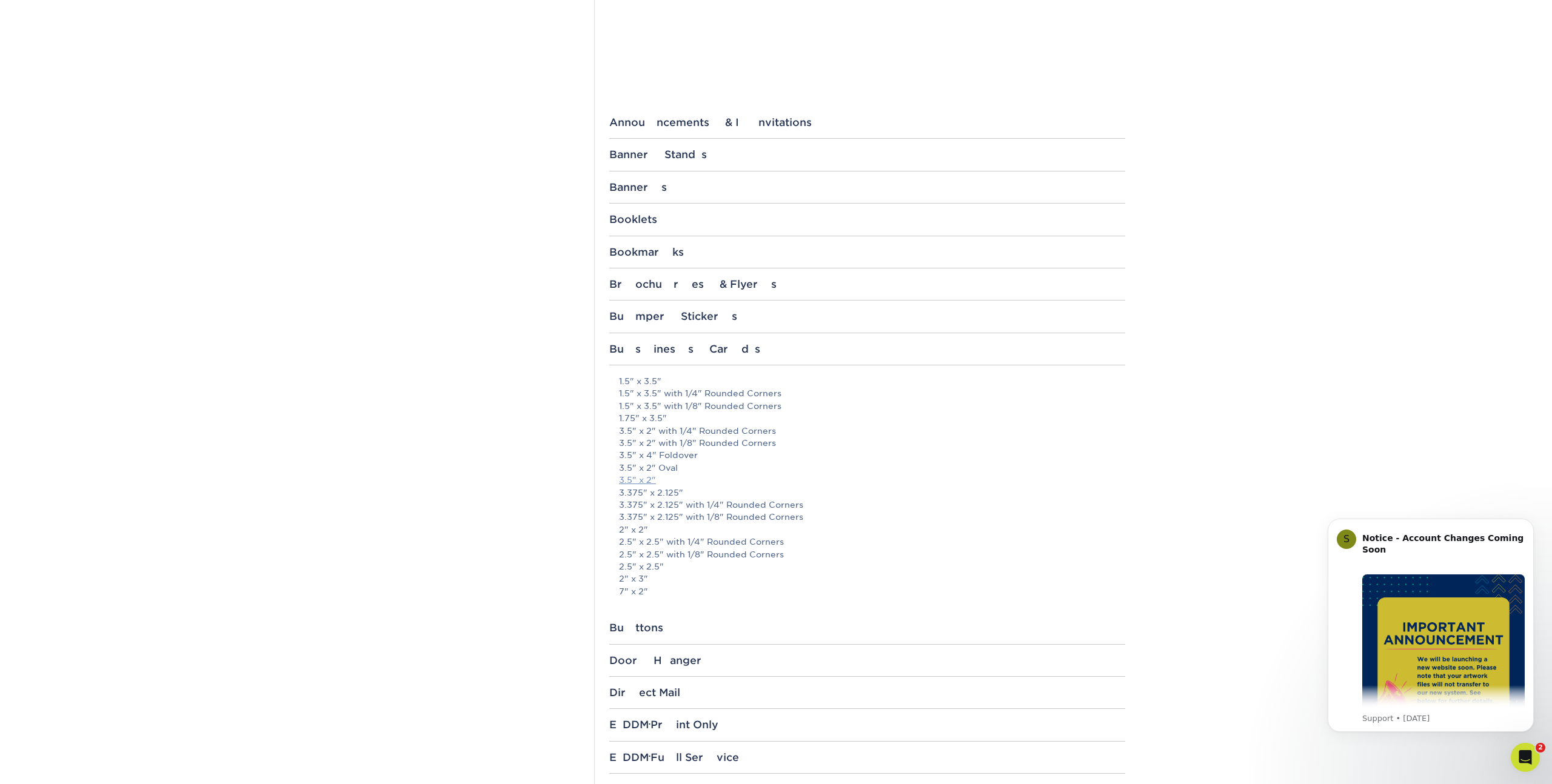
click at [641, 483] on link "3.5" x 2"" at bounding box center [637, 480] width 37 height 10
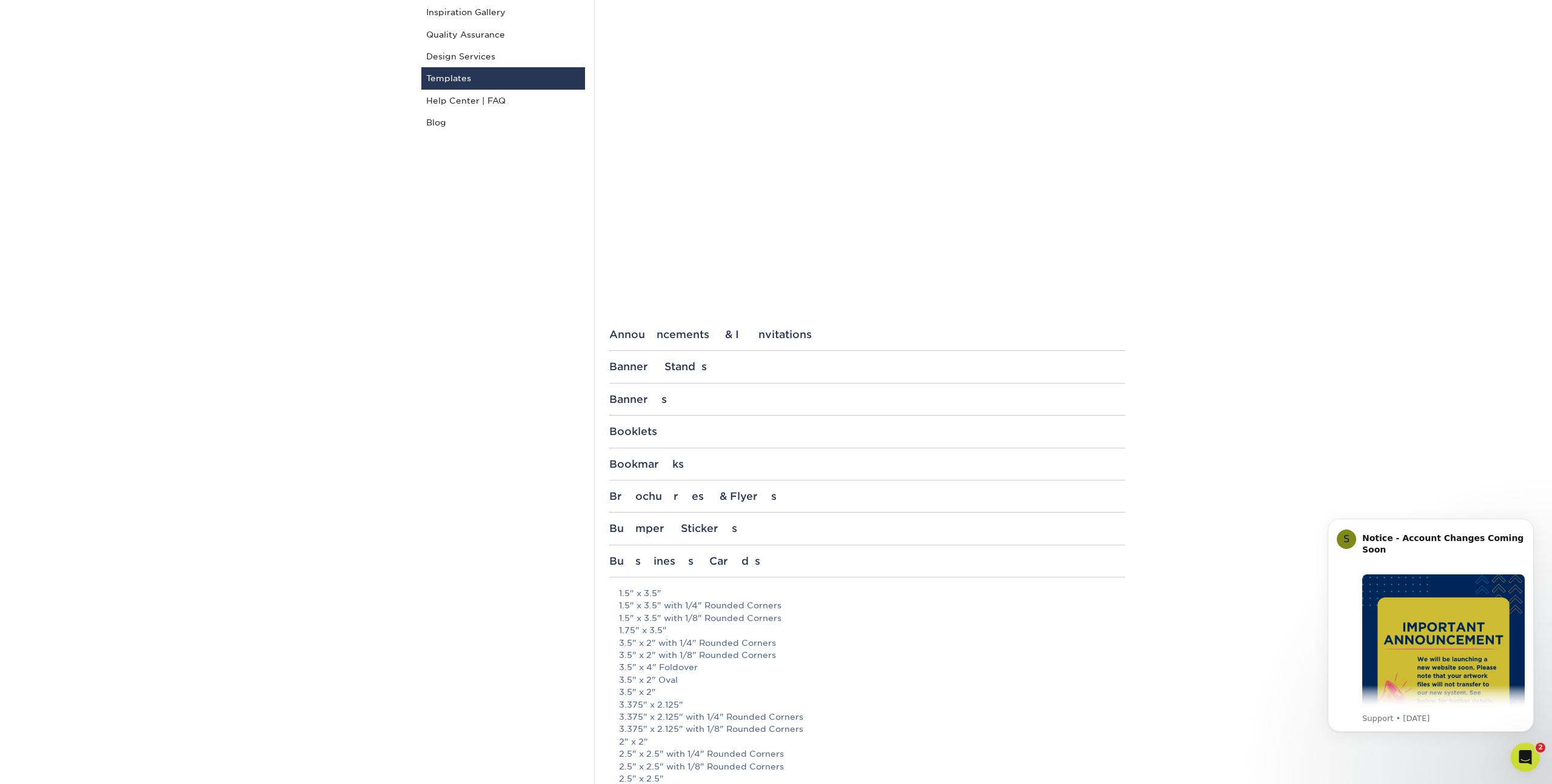
scroll to position [106, 0]
